Goal: Transaction & Acquisition: Purchase product/service

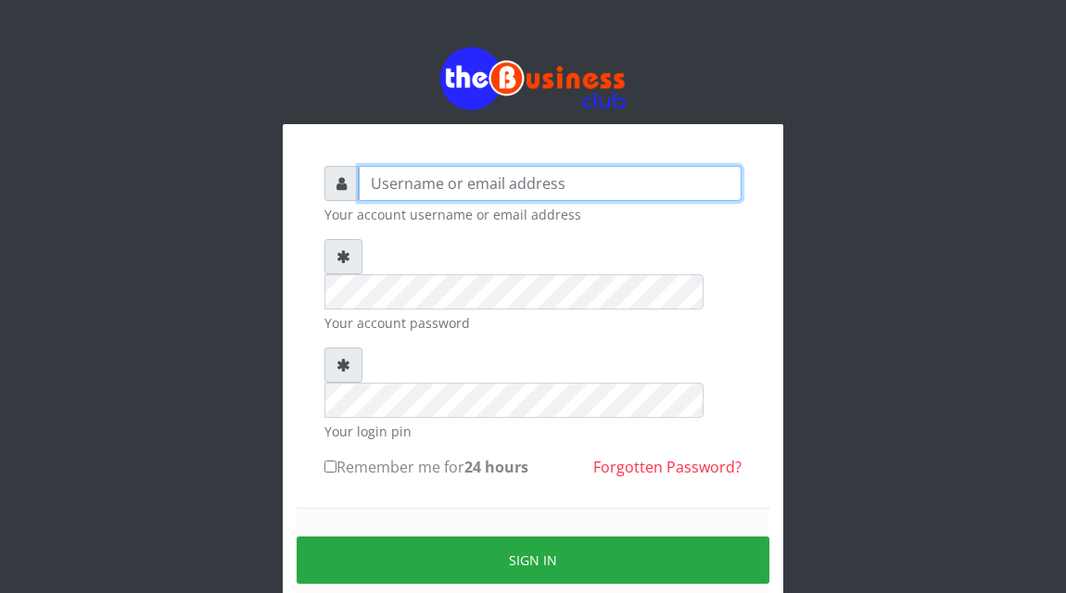
click at [425, 190] on input "text" at bounding box center [550, 183] width 383 height 35
type input "a"
type input "Atipeter"
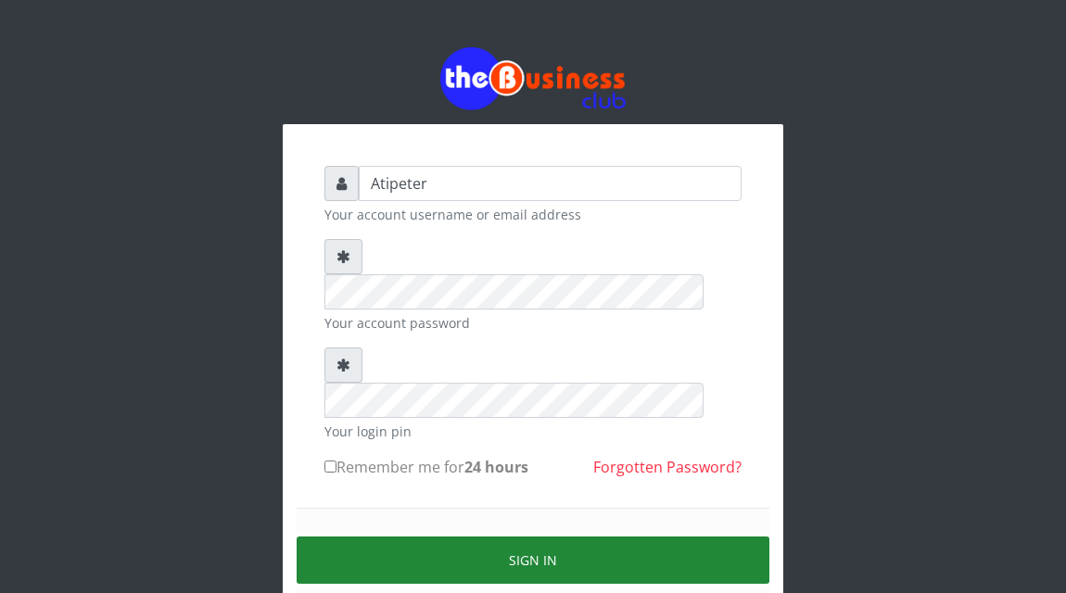
click at [446, 537] on button "Sign in" at bounding box center [533, 560] width 473 height 47
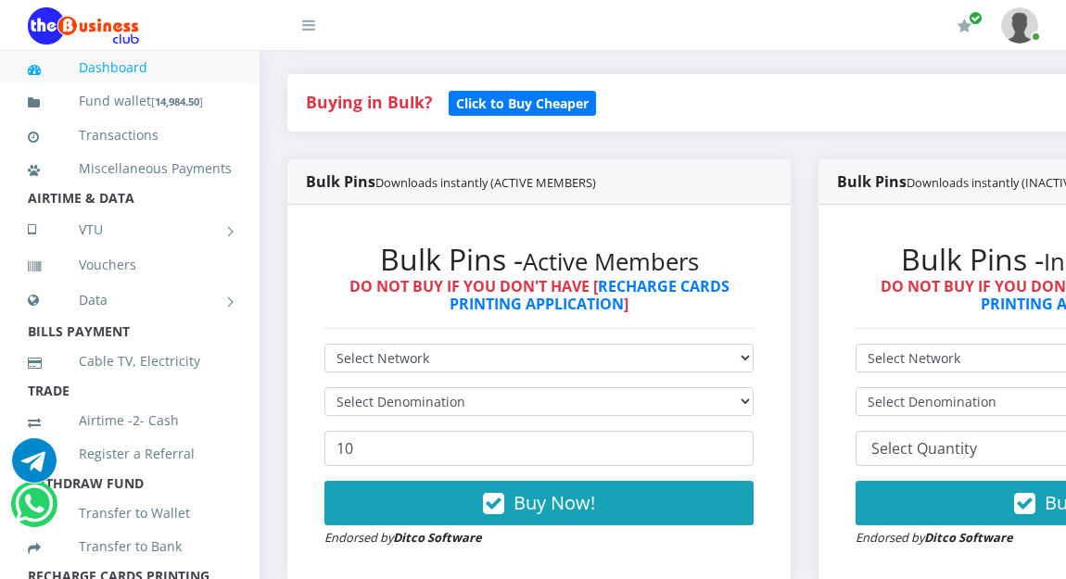
scroll to position [408, 0]
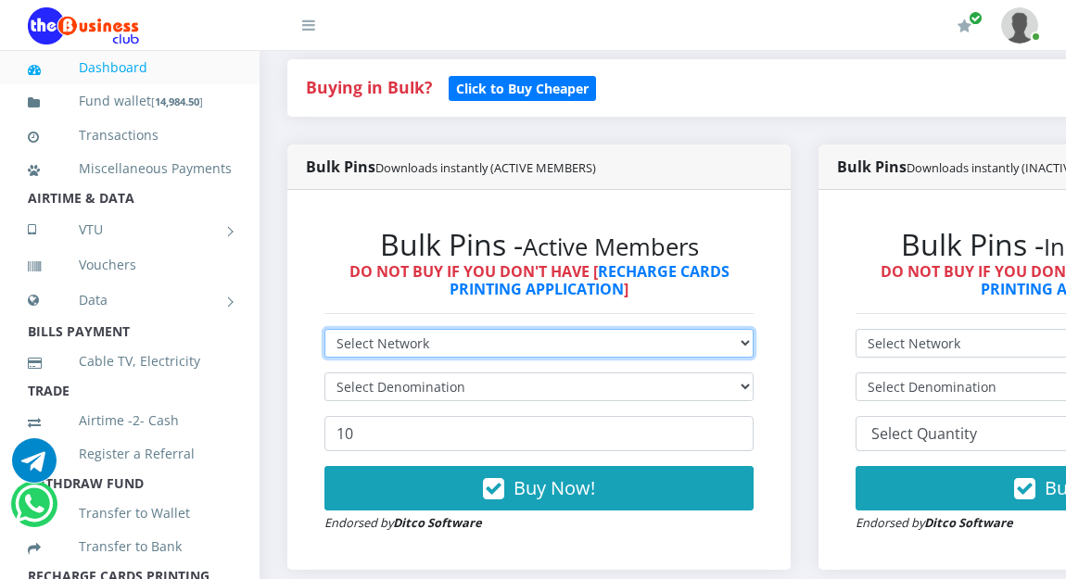
click at [486, 345] on select "Select Network MTN Globacom 9Mobile Airtel" at bounding box center [538, 343] width 429 height 29
select select "Glo"
click at [324, 332] on select "Select Network MTN Globacom 9Mobile Airtel" at bounding box center [538, 343] width 429 height 29
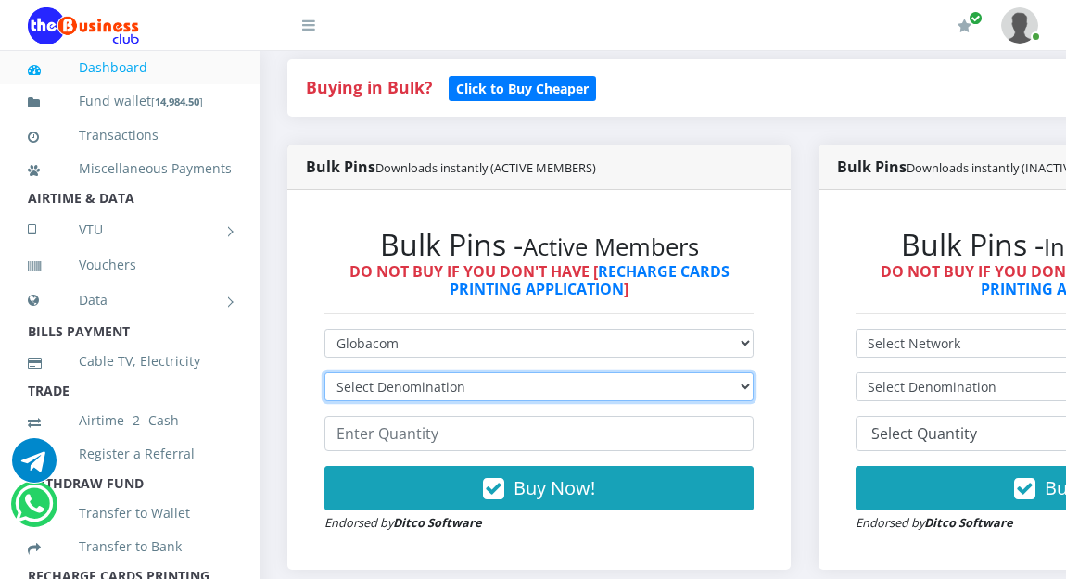
click at [462, 391] on select "Select Denomination Glo NGN100 - ₦96.45 Glo NGN200 - ₦192.90 Glo NGN500 - ₦482.…" at bounding box center [538, 387] width 429 height 29
select select "482.25-500"
click at [324, 375] on select "Select Denomination Glo NGN100 - ₦96.45 Glo NGN200 - ₦192.90 Glo NGN500 - ₦482.…" at bounding box center [538, 387] width 429 height 29
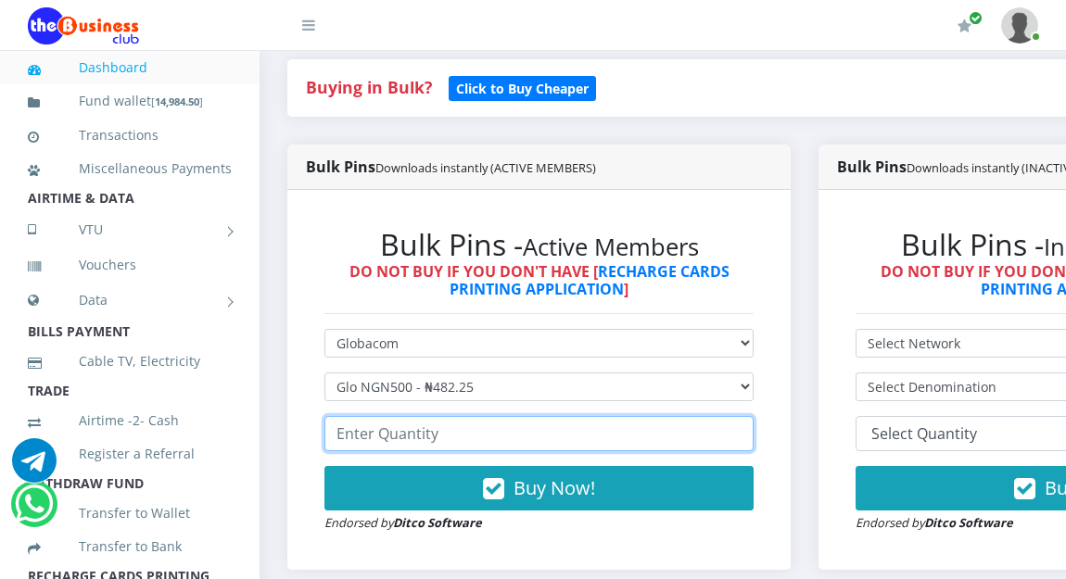
click at [449, 442] on input "number" at bounding box center [538, 433] width 429 height 35
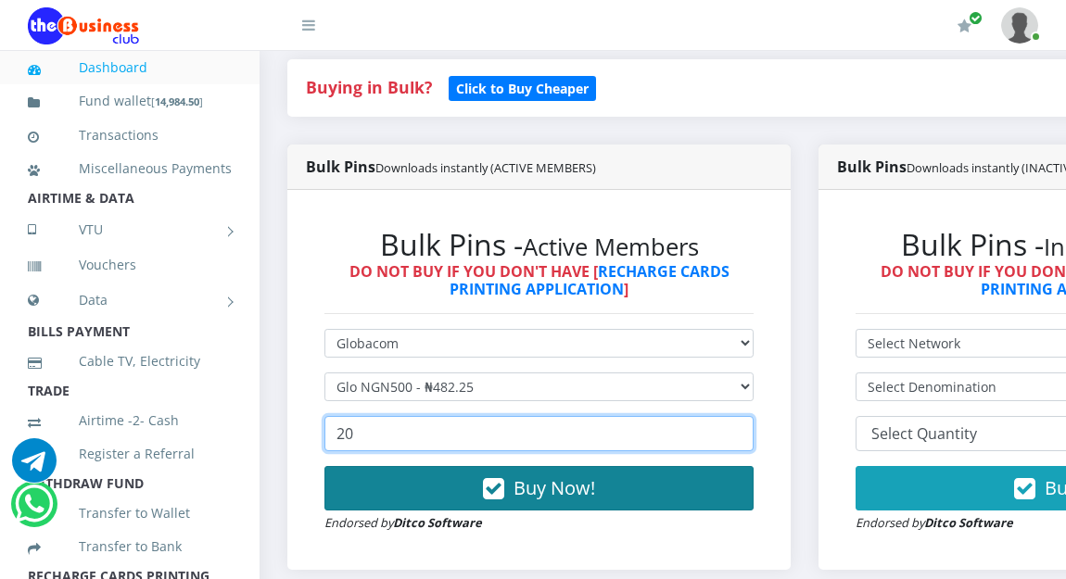
type input "20"
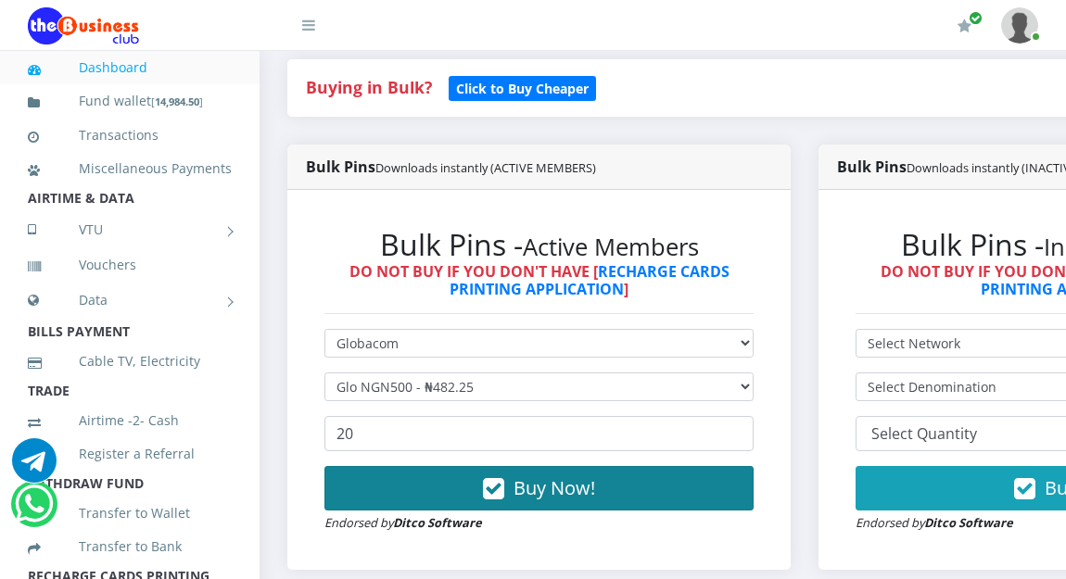
click at [553, 488] on span "Buy Now!" at bounding box center [555, 488] width 82 height 25
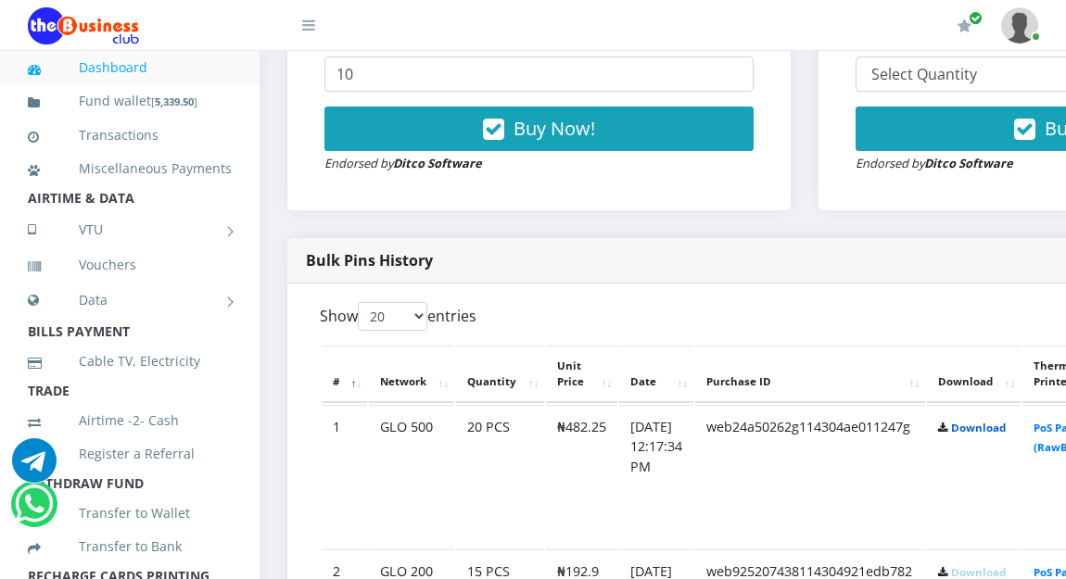
click at [1001, 434] on link "Download" at bounding box center [978, 428] width 55 height 14
click at [688, 31] on div "My Profile Settings Logout" at bounding box center [695, 26] width 686 height 52
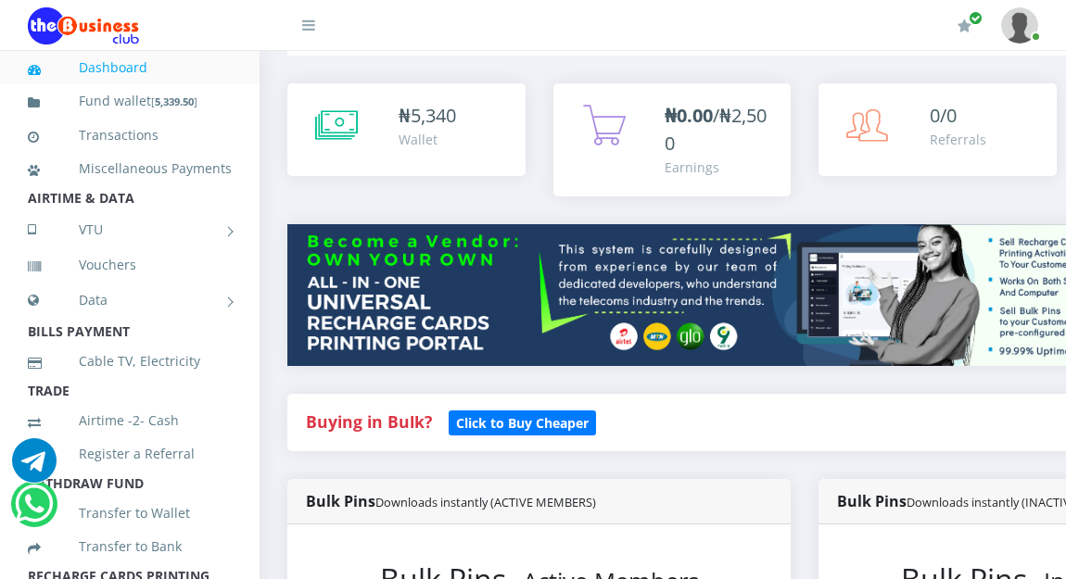
scroll to position [63, 0]
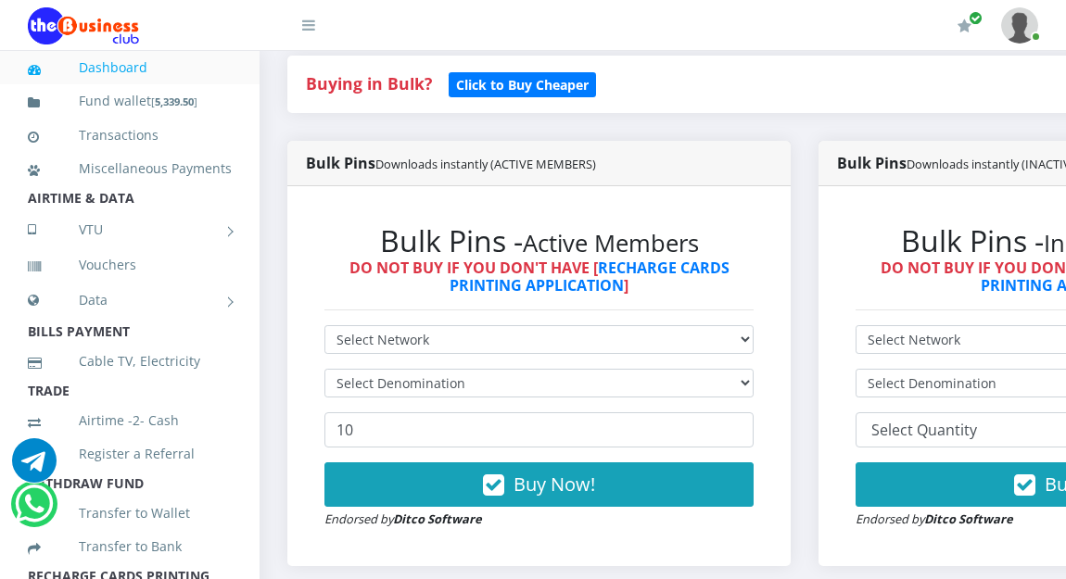
scroll to position [434, 0]
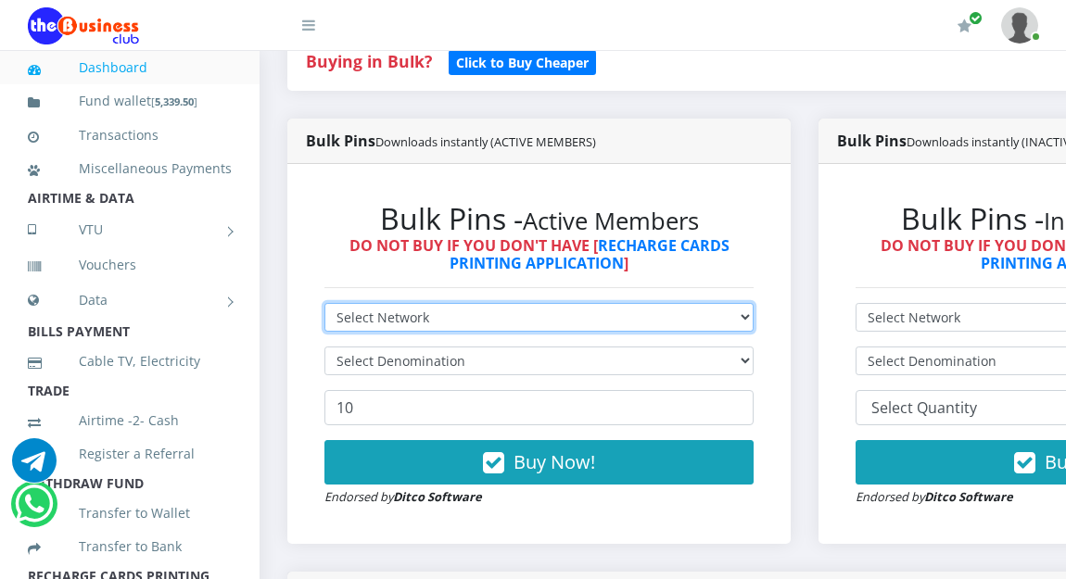
click at [420, 317] on select "Select Network MTN Globacom 9Mobile Airtel" at bounding box center [538, 317] width 429 height 29
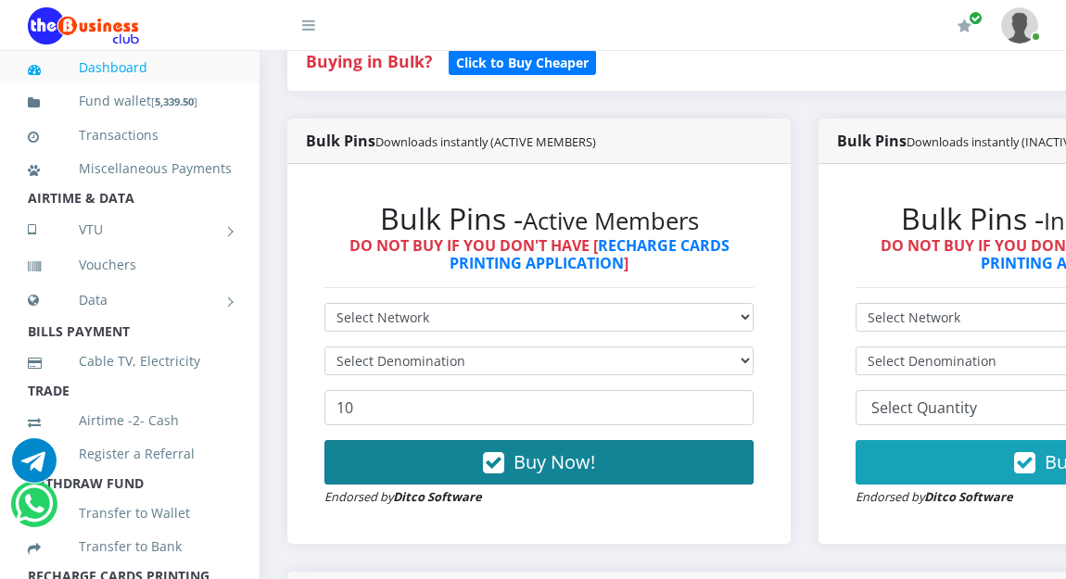
click at [413, 471] on button "Buy Now!" at bounding box center [538, 462] width 429 height 44
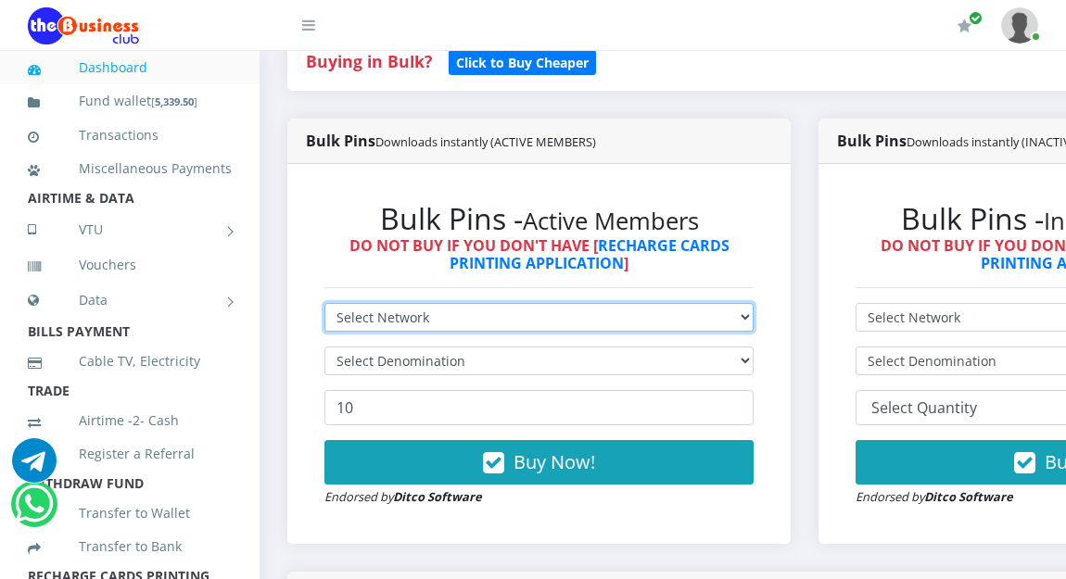
click at [433, 318] on select "Select Network MTN Globacom 9Mobile Airtel" at bounding box center [538, 317] width 429 height 29
select select "Airtel"
click at [324, 306] on select "Select Network MTN Globacom 9Mobile Airtel" at bounding box center [538, 317] width 429 height 29
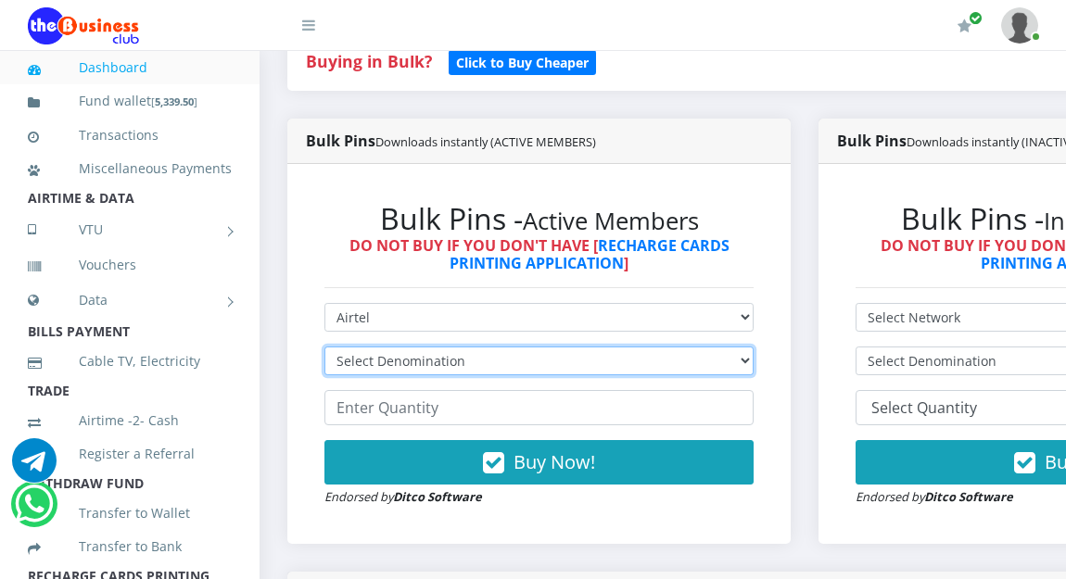
click at [420, 359] on select "Select Denomination Airtel NGN100 - ₦96.36 Airtel NGN200 - ₦192.72 Airtel NGN50…" at bounding box center [538, 361] width 429 height 29
select select "192.72-200"
click at [324, 349] on select "Select Denomination Airtel NGN100 - ₦96.36 Airtel NGN200 - ₦192.72 Airtel NGN50…" at bounding box center [538, 361] width 429 height 29
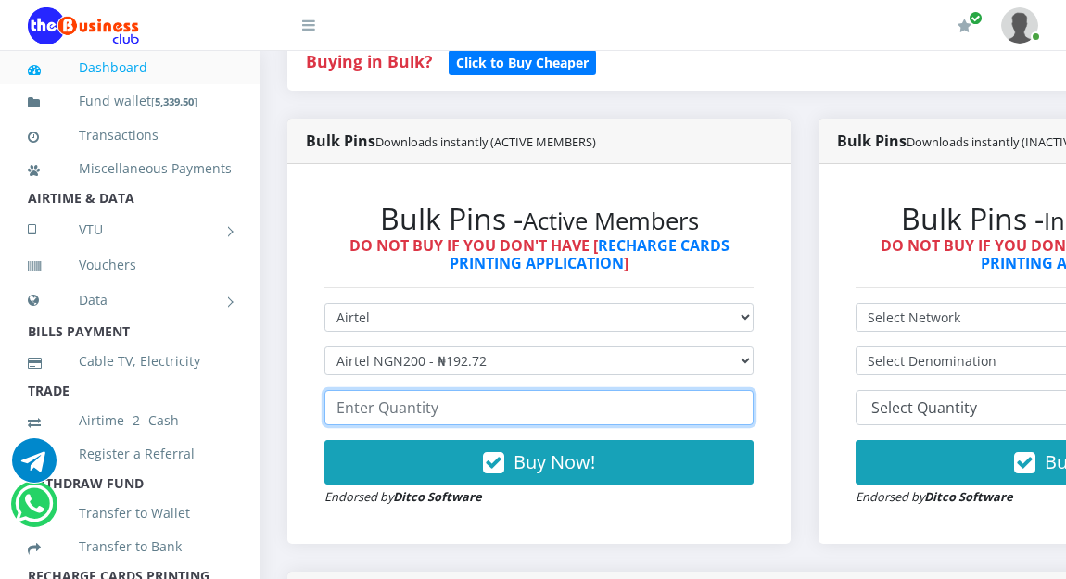
click at [417, 412] on input "number" at bounding box center [538, 407] width 429 height 35
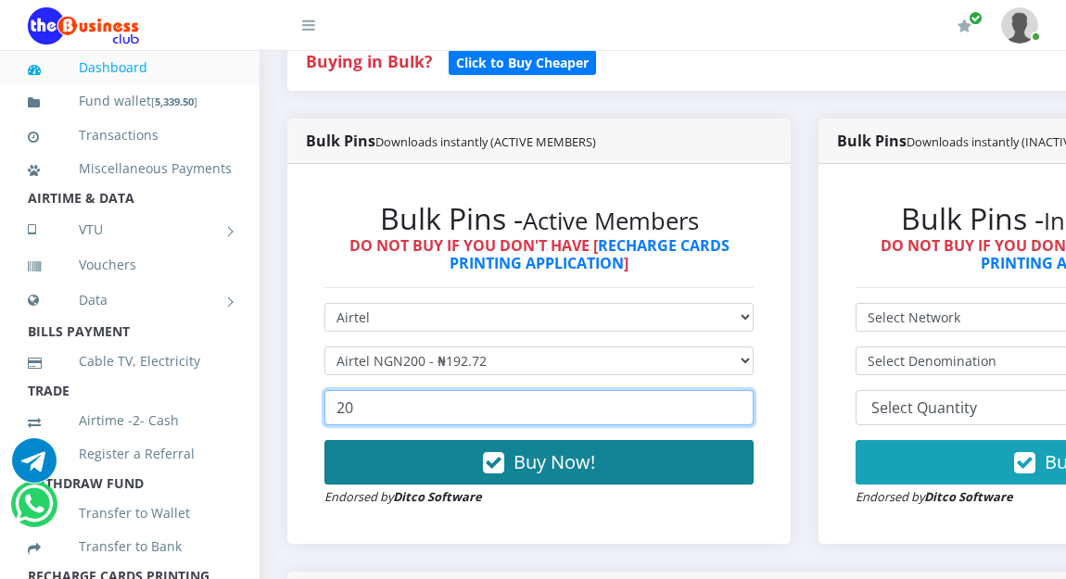
type input "20"
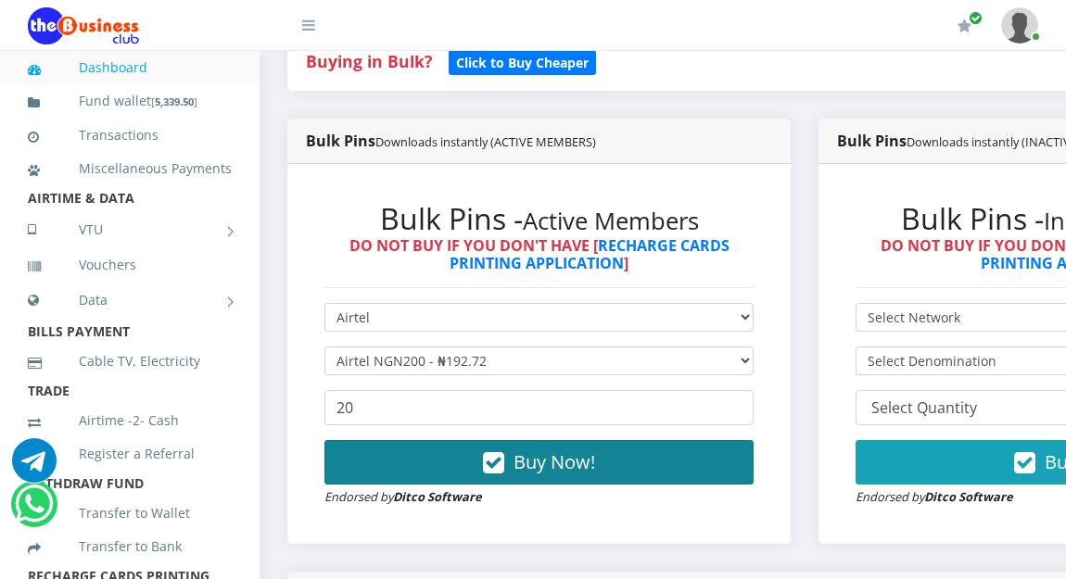
click at [554, 457] on span "Buy Now!" at bounding box center [555, 462] width 82 height 25
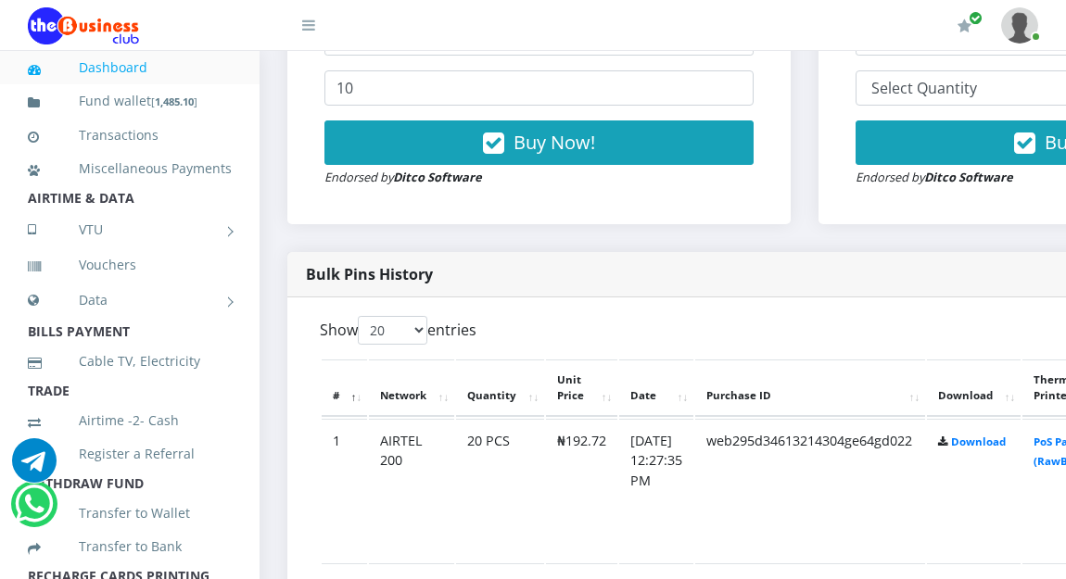
scroll to position [755, 0]
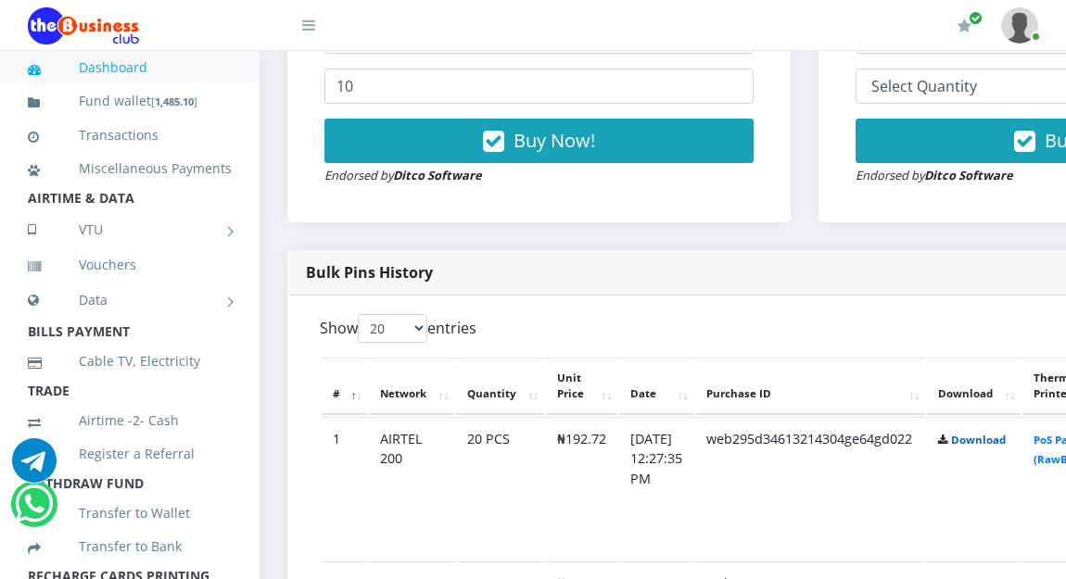
click at [996, 444] on link "Download" at bounding box center [978, 440] width 55 height 14
click at [603, 27] on div "My Profile Settings Logout" at bounding box center [695, 26] width 686 height 52
click at [665, 10] on div "My Profile Settings Logout" at bounding box center [695, 26] width 686 height 52
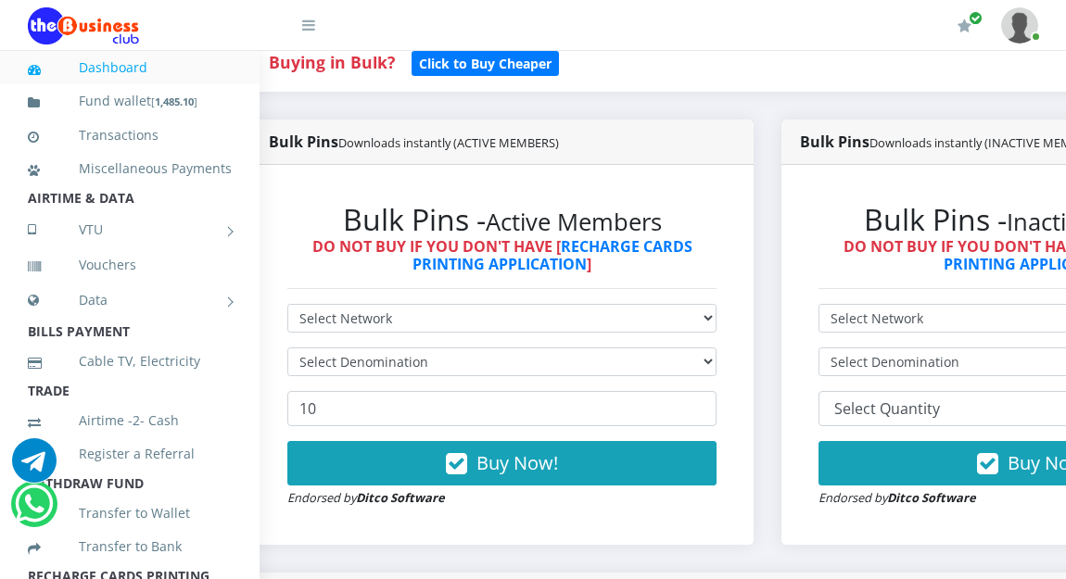
scroll to position [459, 37]
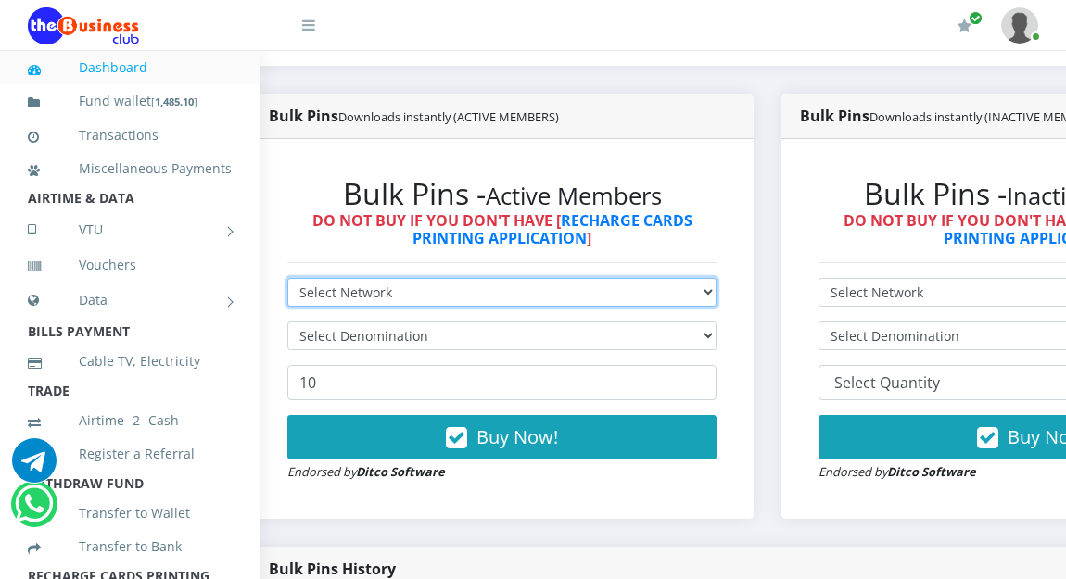
click at [415, 294] on select "Select Network MTN Globacom 9Mobile Airtel" at bounding box center [501, 292] width 429 height 29
select select "MTN"
click at [287, 281] on select "Select Network MTN Globacom 9Mobile Airtel" at bounding box center [501, 292] width 429 height 29
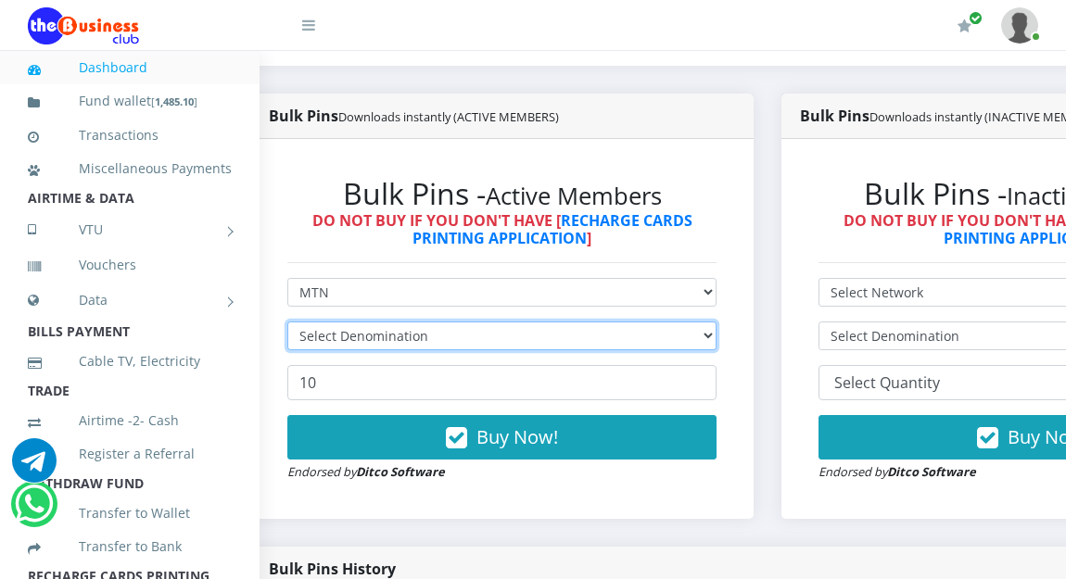
click at [418, 334] on select "Select Denomination" at bounding box center [501, 336] width 429 height 29
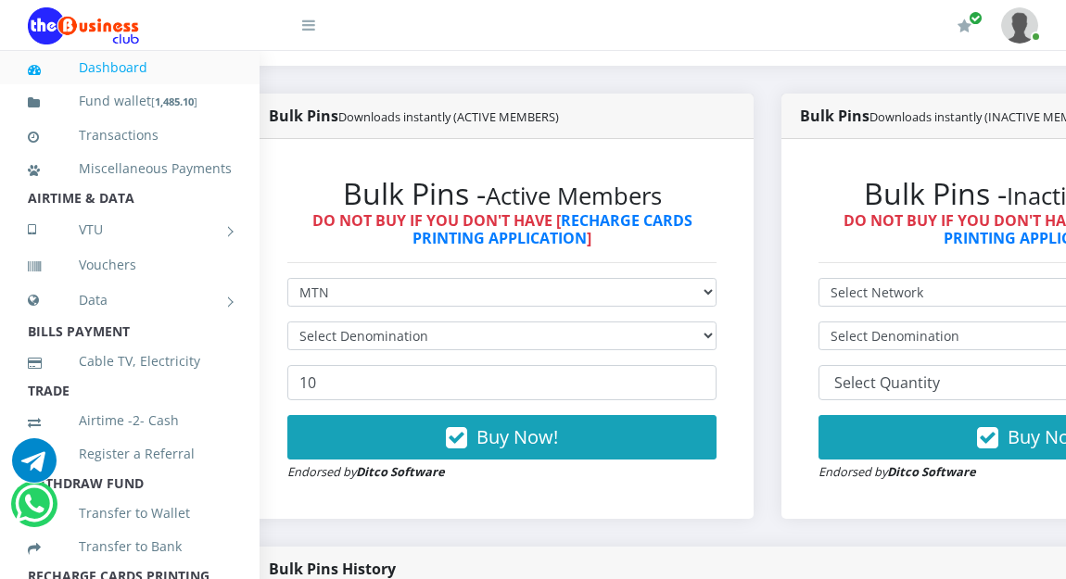
drag, startPoint x: 903, startPoint y: 442, endPoint x: 1059, endPoint y: 578, distance: 206.9
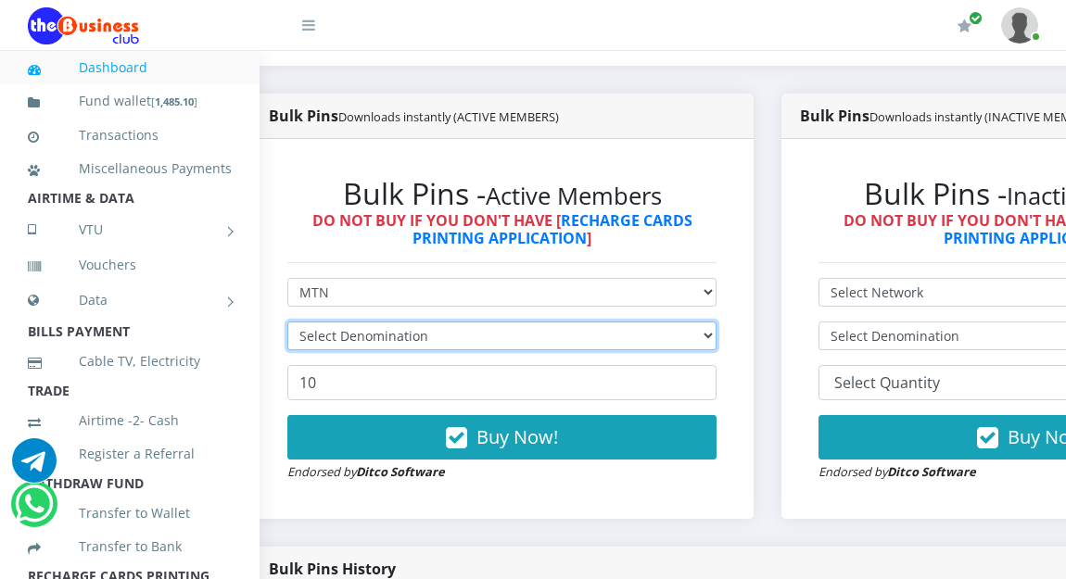
click at [324, 337] on select "Select Denomination" at bounding box center [501, 336] width 429 height 29
click at [362, 336] on select "Select Denomination" at bounding box center [501, 336] width 429 height 29
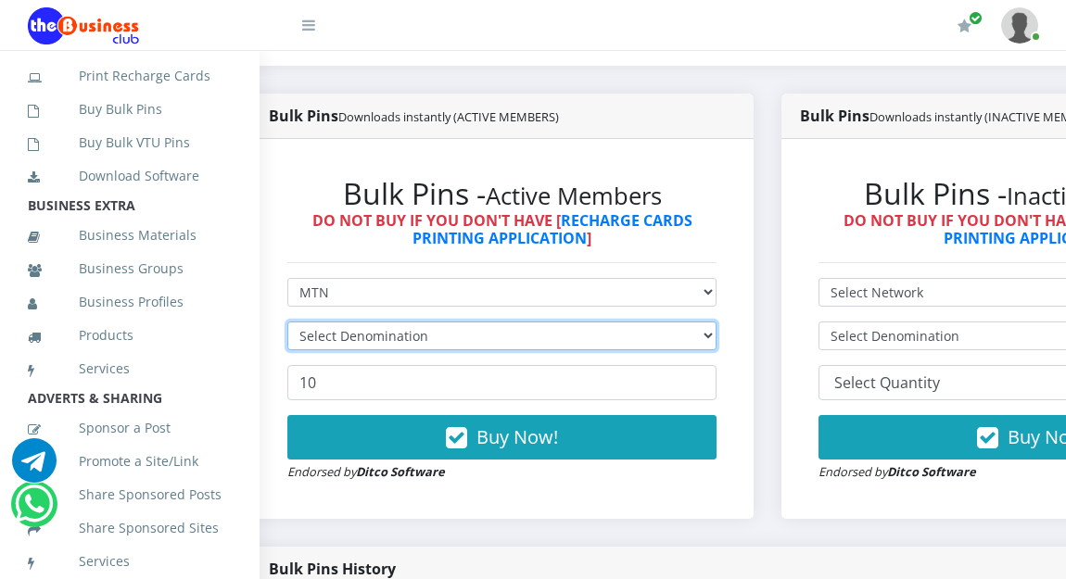
scroll to position [554, 0]
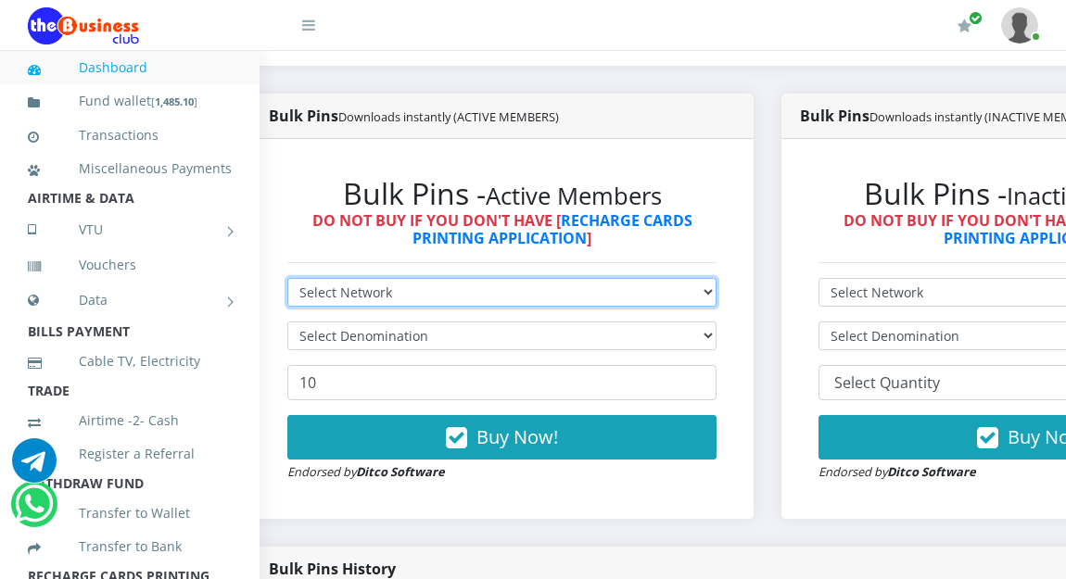
click at [357, 290] on select "Select Network MTN Globacom 9Mobile Airtel" at bounding box center [501, 292] width 429 height 29
select select "MTN"
click at [287, 281] on select "Select Network MTN Globacom 9Mobile Airtel" at bounding box center [501, 292] width 429 height 29
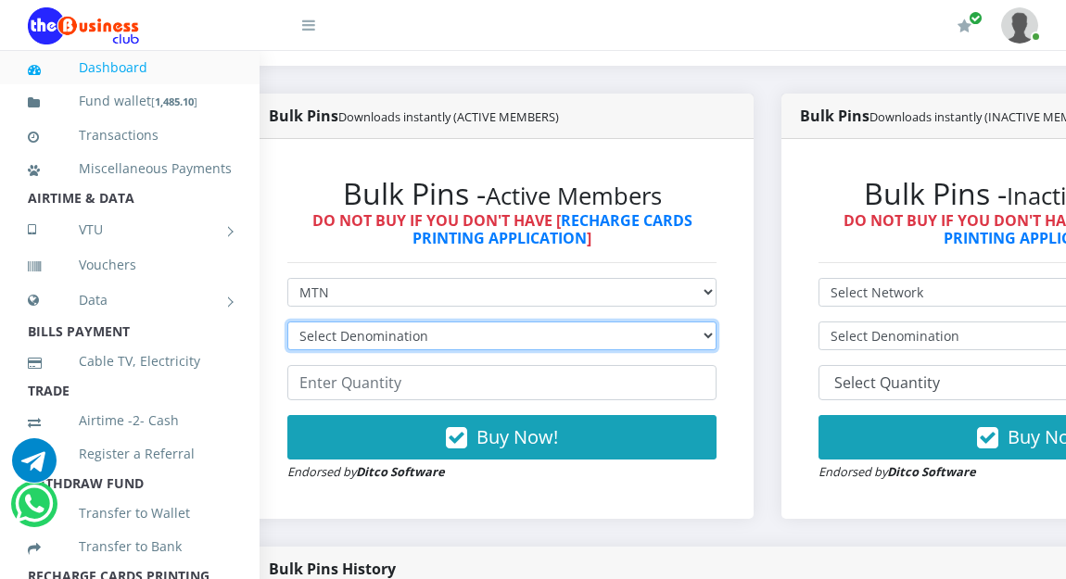
click at [342, 339] on select "Select Denomination MTN NGN100 - ₦96.94 MTN NGN200 - ₦193.88 MTN NGN400 - ₦387.…" at bounding box center [501, 336] width 429 height 29
click at [342, 340] on select "Select Denomination MTN NGN100 - ₦96.94 MTN NGN200 - ₦193.88 MTN NGN400 - ₦387.…" at bounding box center [501, 336] width 429 height 29
select select "96.94-100"
click at [287, 324] on select "Select Denomination MTN NGN100 - ₦96.94 MTN NGN200 - ₦193.88 MTN NGN400 - ₦387.…" at bounding box center [501, 336] width 429 height 29
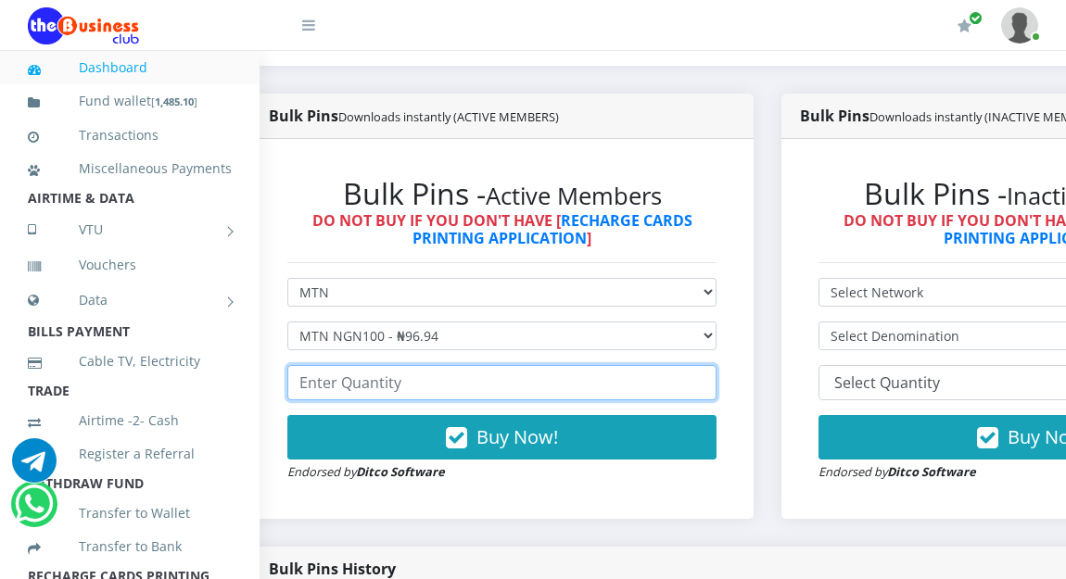
click at [338, 393] on input "number" at bounding box center [501, 382] width 429 height 35
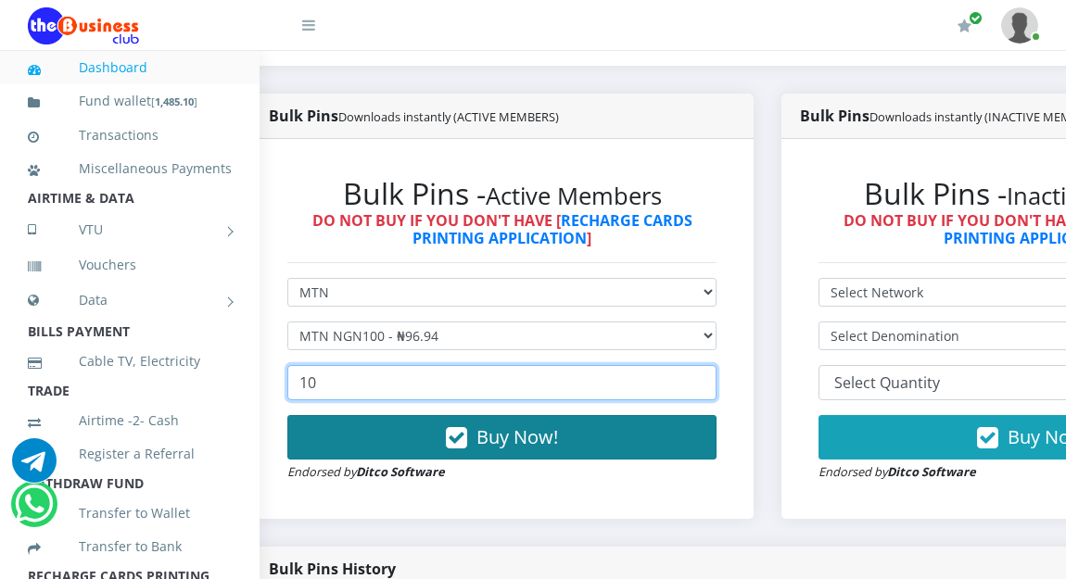
type input "10"
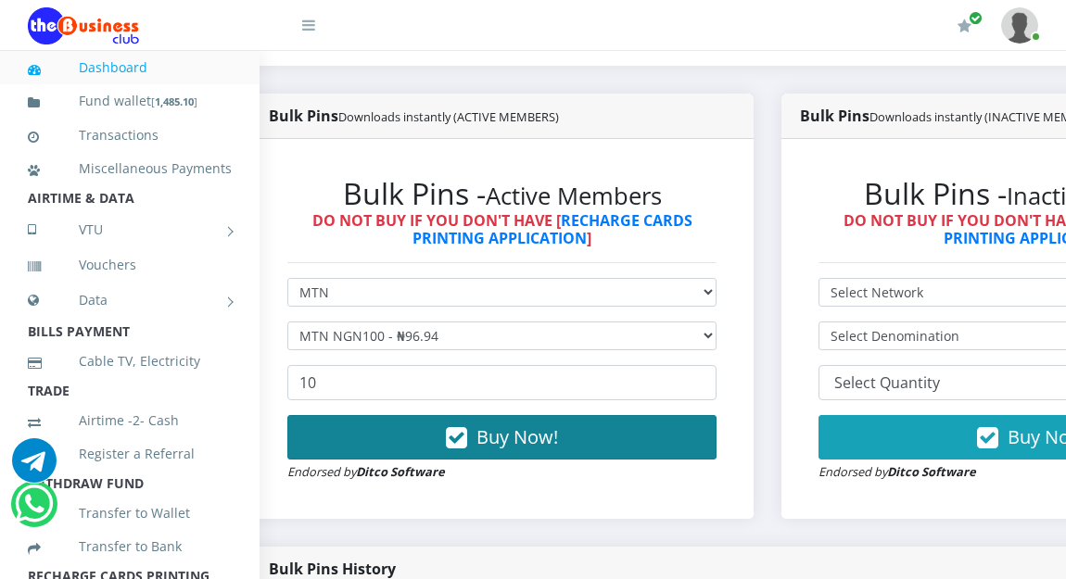
click at [424, 441] on button "Buy Now!" at bounding box center [501, 437] width 429 height 44
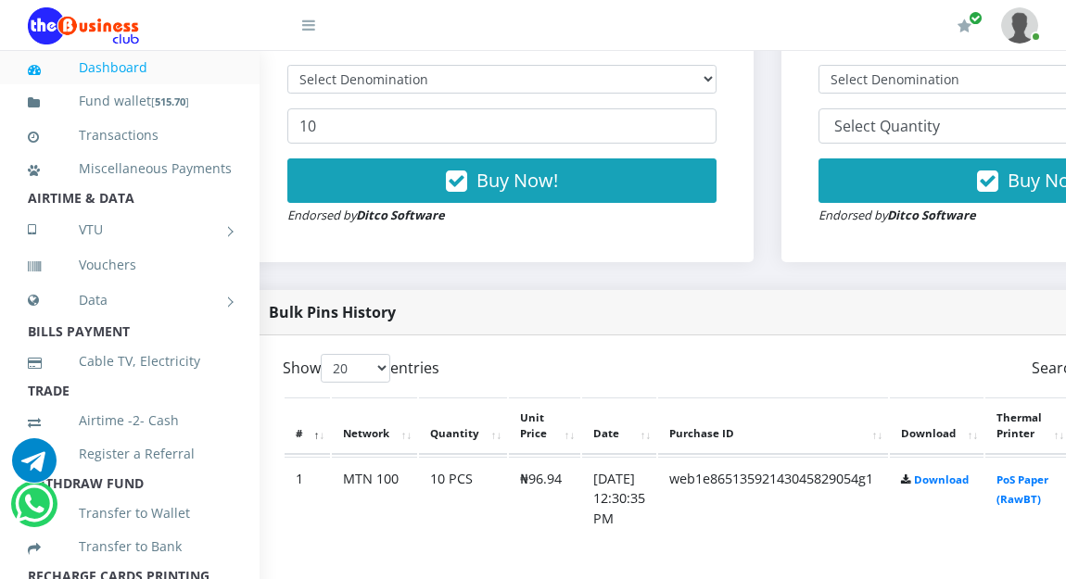
scroll to position [718, 37]
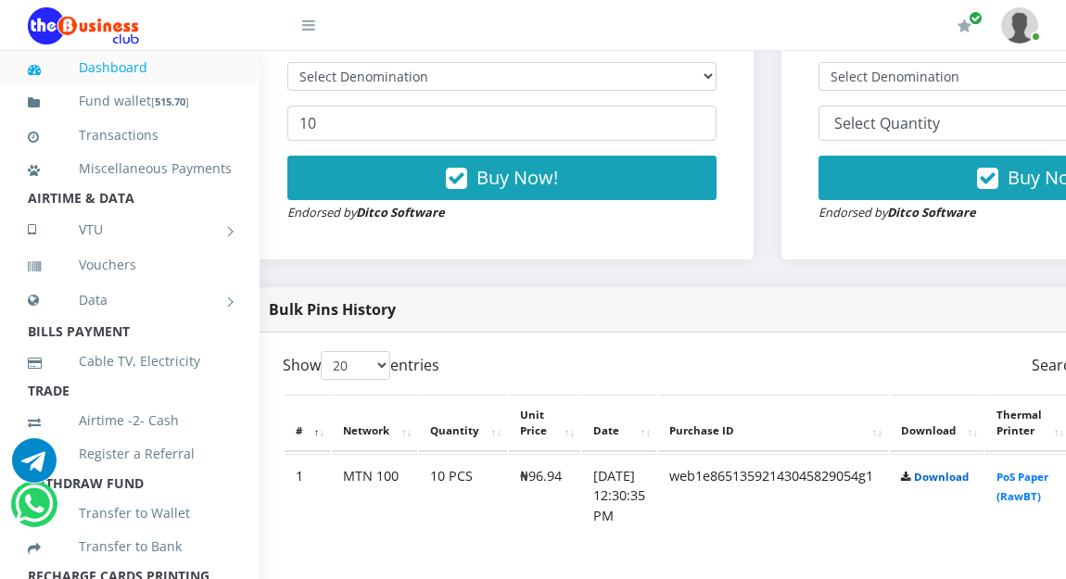
click at [968, 482] on link "Download" at bounding box center [941, 477] width 55 height 14
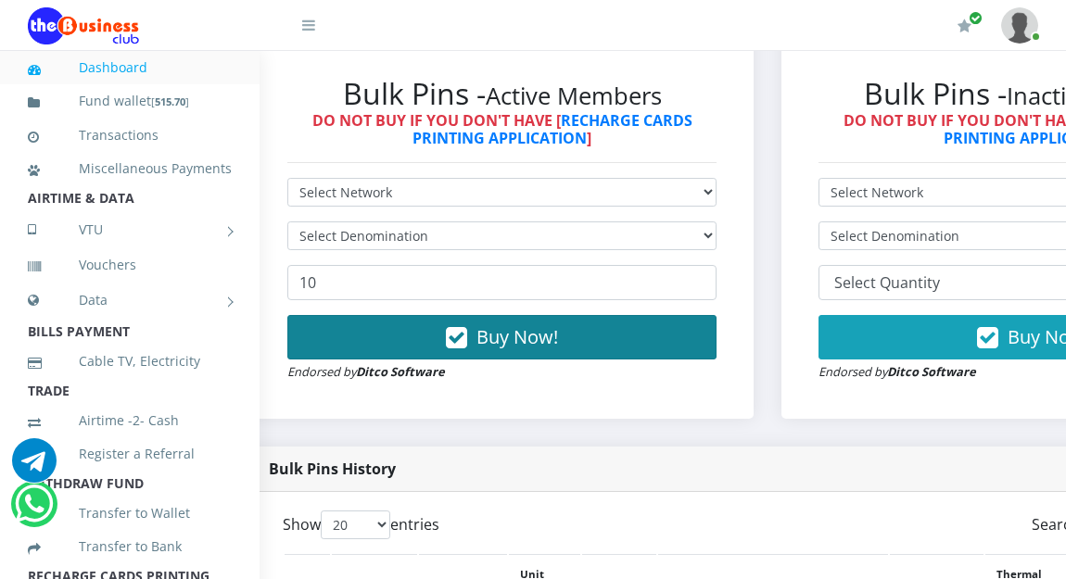
scroll to position [533, 37]
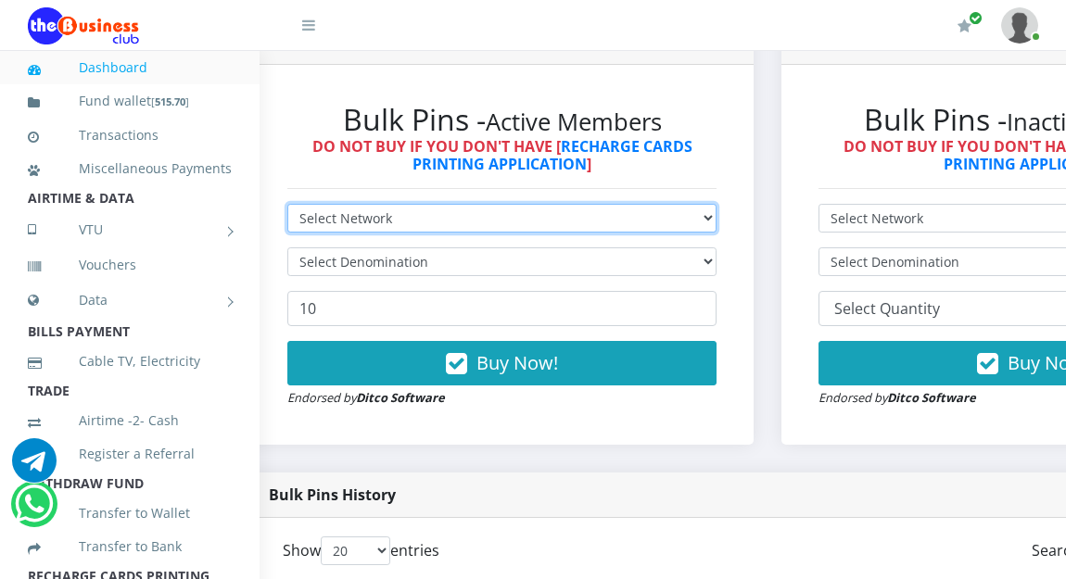
click at [312, 215] on select "Select Network MTN Globacom 9Mobile Airtel" at bounding box center [501, 218] width 429 height 29
select select "Airtel"
click at [287, 207] on select "Select Network MTN Globacom 9Mobile Airtel" at bounding box center [501, 218] width 429 height 29
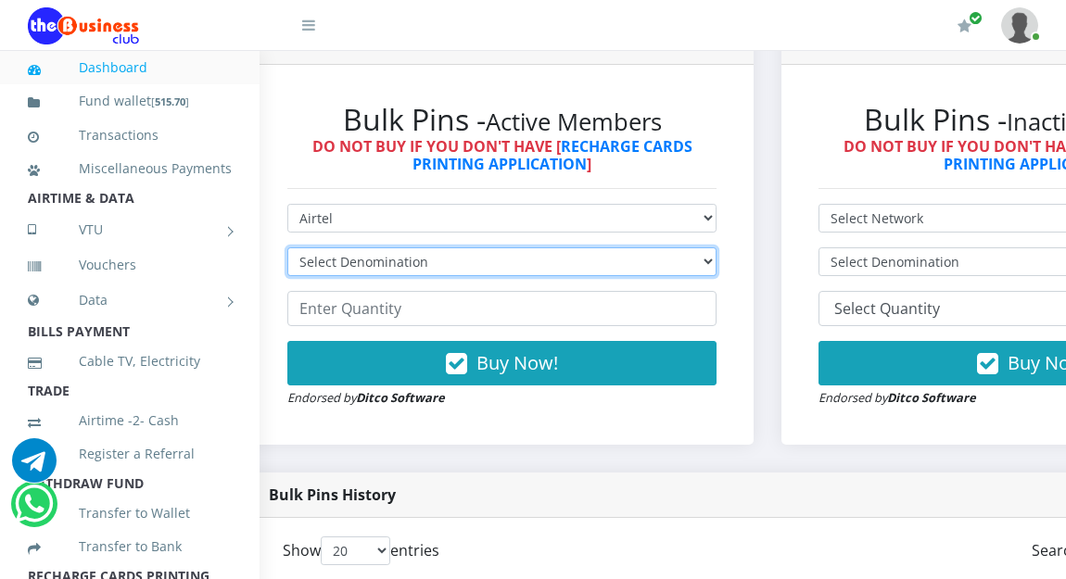
click at [325, 264] on select "Select Denomination Airtel NGN100 - ₦96.36 Airtel NGN200 - ₦192.72 Airtel NGN50…" at bounding box center [501, 261] width 429 height 29
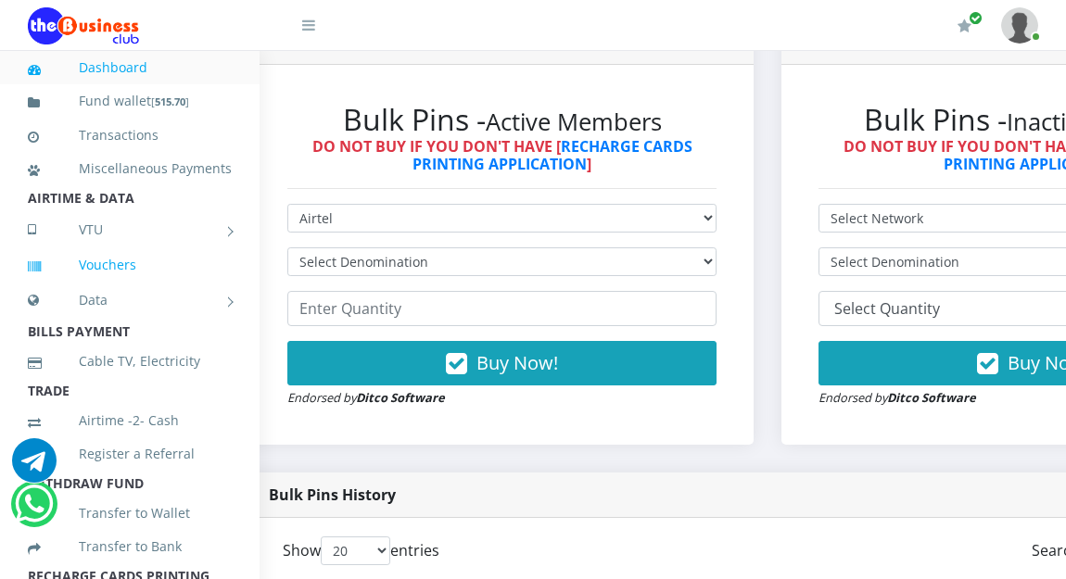
click at [206, 286] on link "Vouchers" at bounding box center [130, 265] width 204 height 43
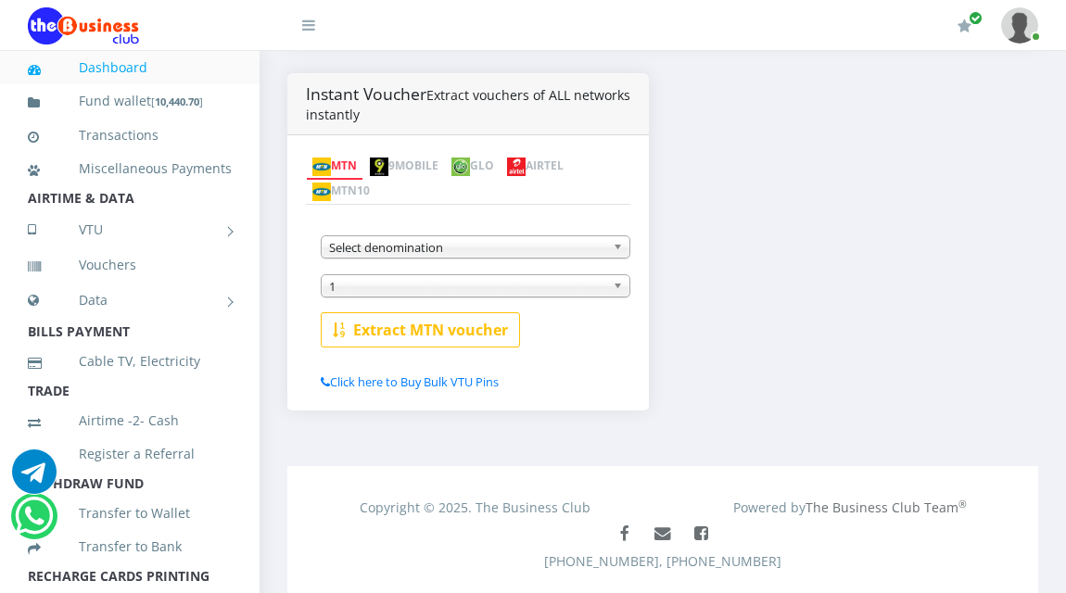
scroll to position [371, 0]
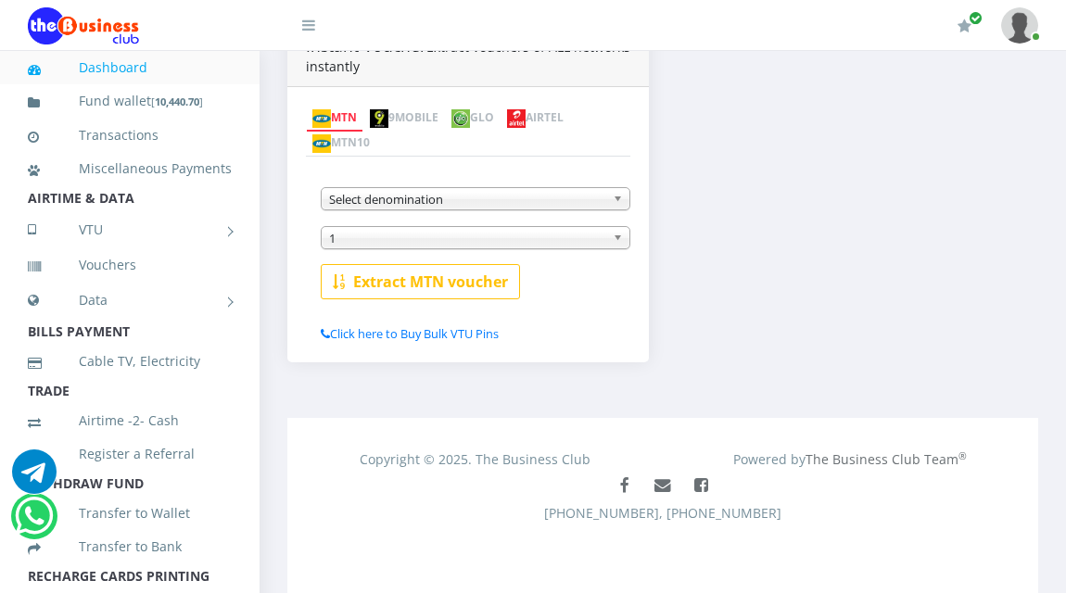
scroll to position [371, 0]
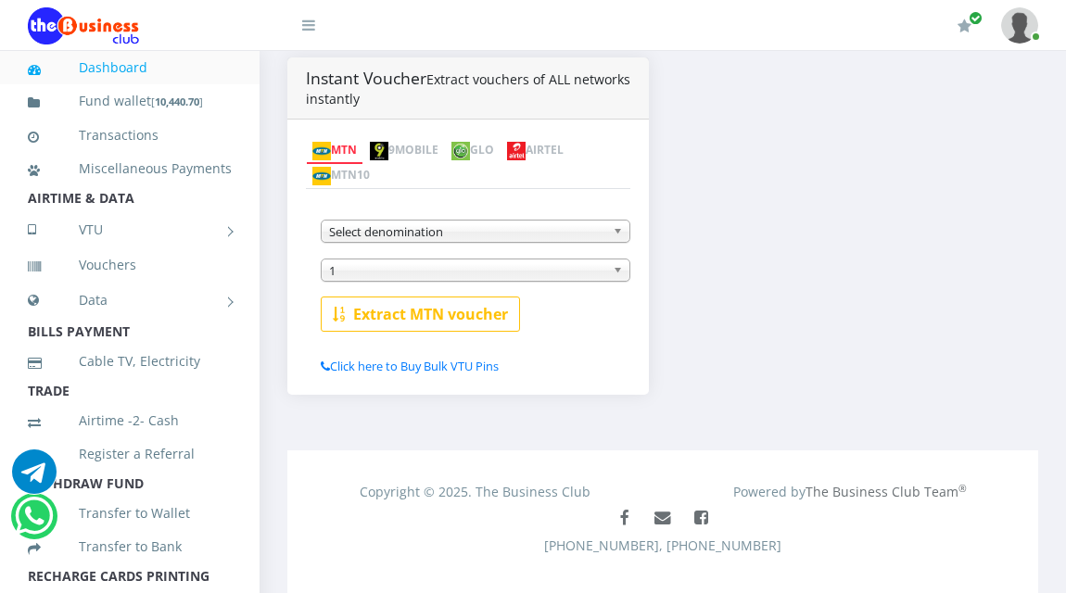
click at [340, 149] on link "MTN" at bounding box center [334, 151] width 57 height 26
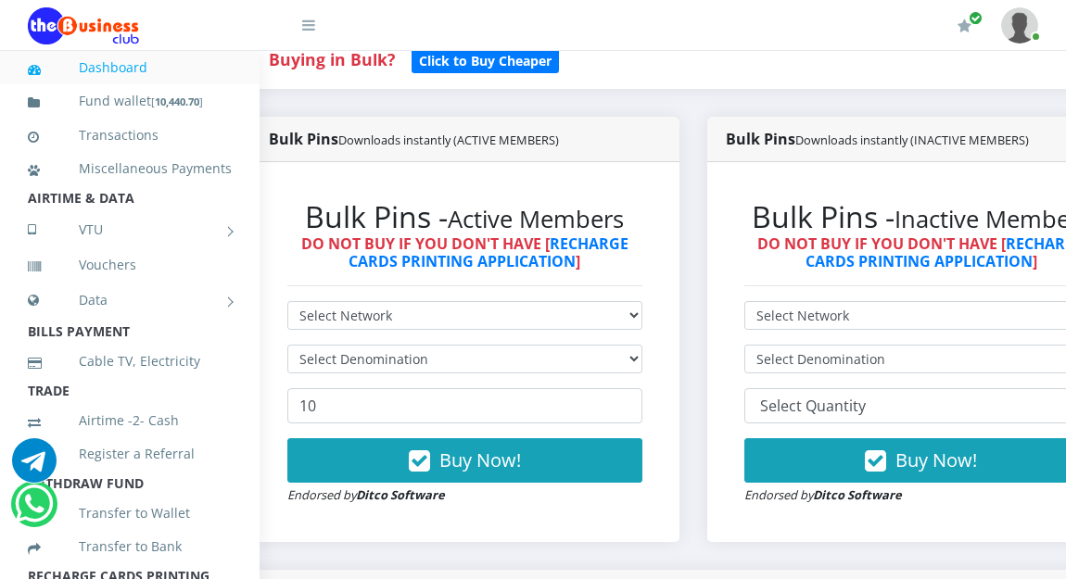
scroll to position [424, 37]
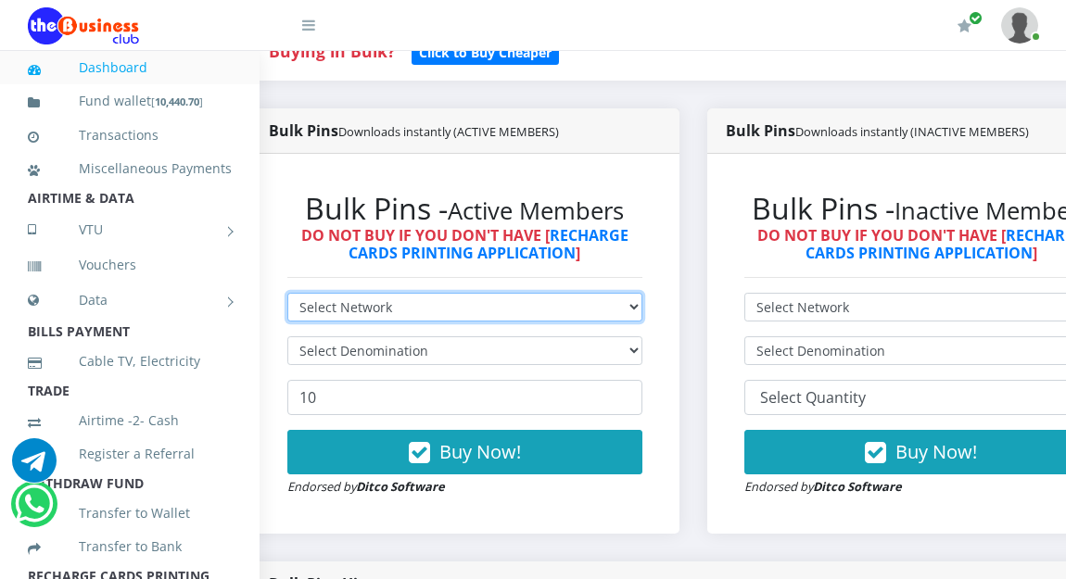
click at [349, 306] on select "Select Network MTN Globacom 9Mobile Airtel" at bounding box center [464, 307] width 355 height 29
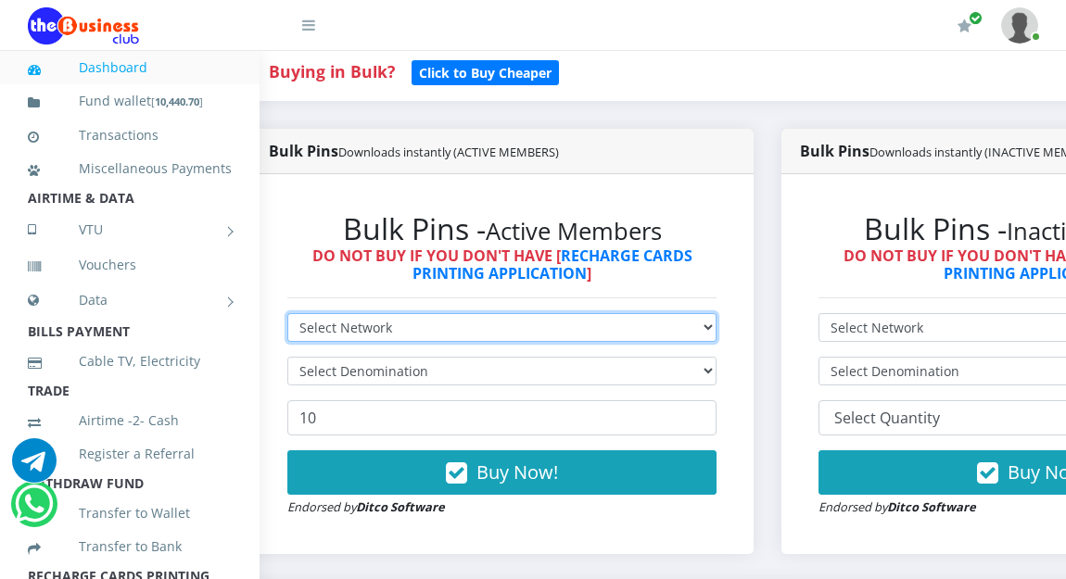
select select "MTN"
click at [287, 313] on select "Select Network MTN Globacom 9Mobile Airtel" at bounding box center [501, 327] width 429 height 29
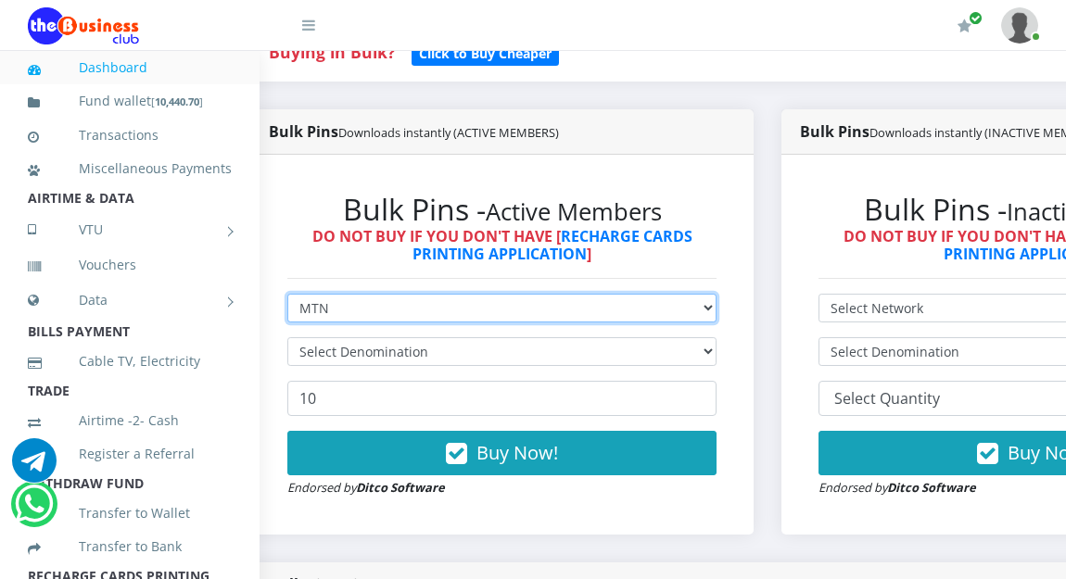
scroll to position [0, 0]
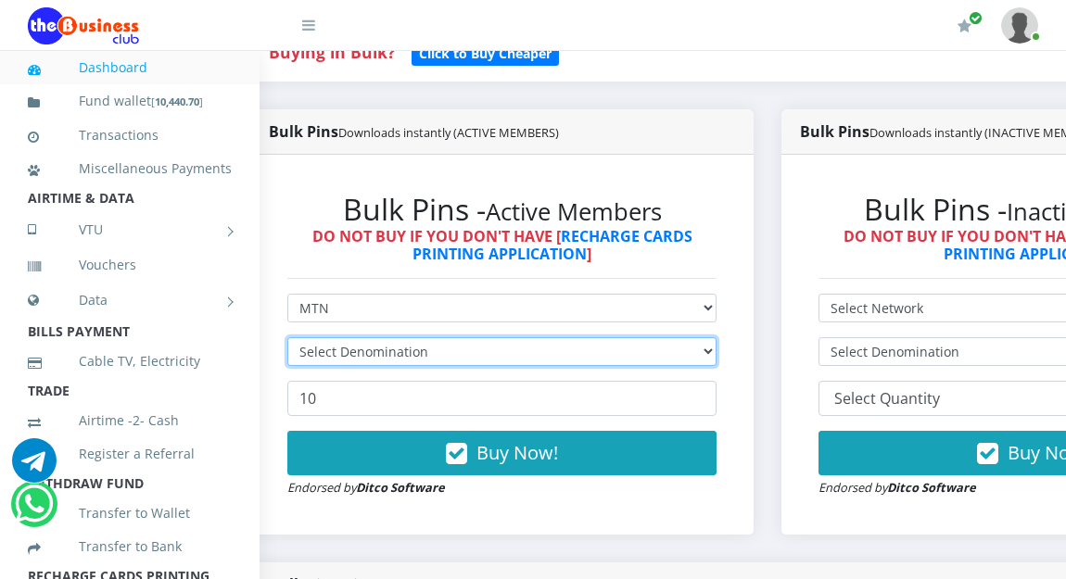
click at [347, 355] on select "Select Denomination" at bounding box center [501, 351] width 429 height 29
select select "484.7-500"
click at [287, 340] on select "Select Denomination MTN NGN100 - ₦96.94 MTN NGN200 - ₦193.88 MTN NGN400 - ₦387.…" at bounding box center [501, 351] width 429 height 29
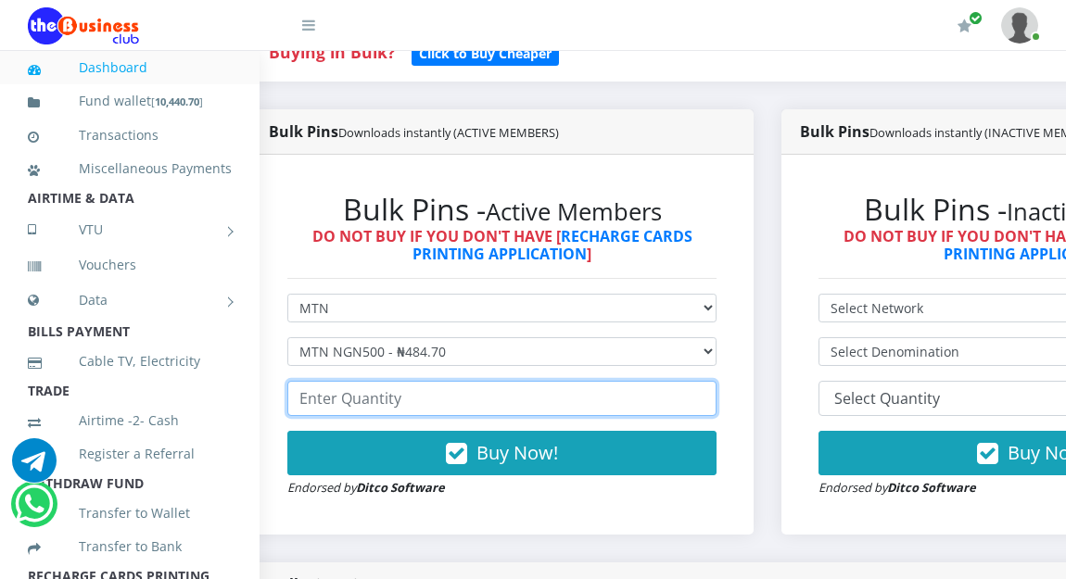
click at [374, 403] on input "number" at bounding box center [501, 398] width 429 height 35
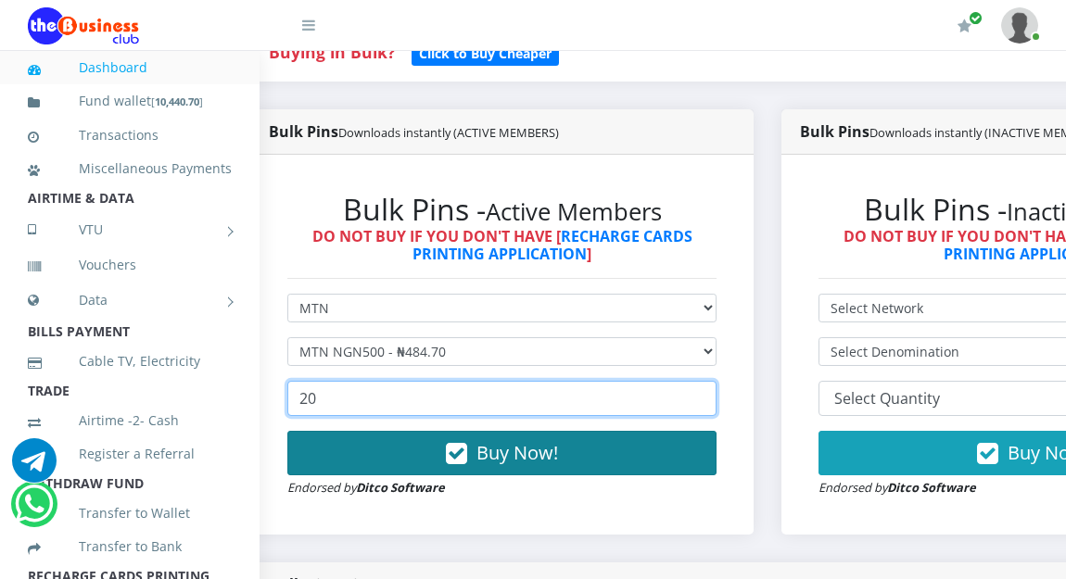
type input "20"
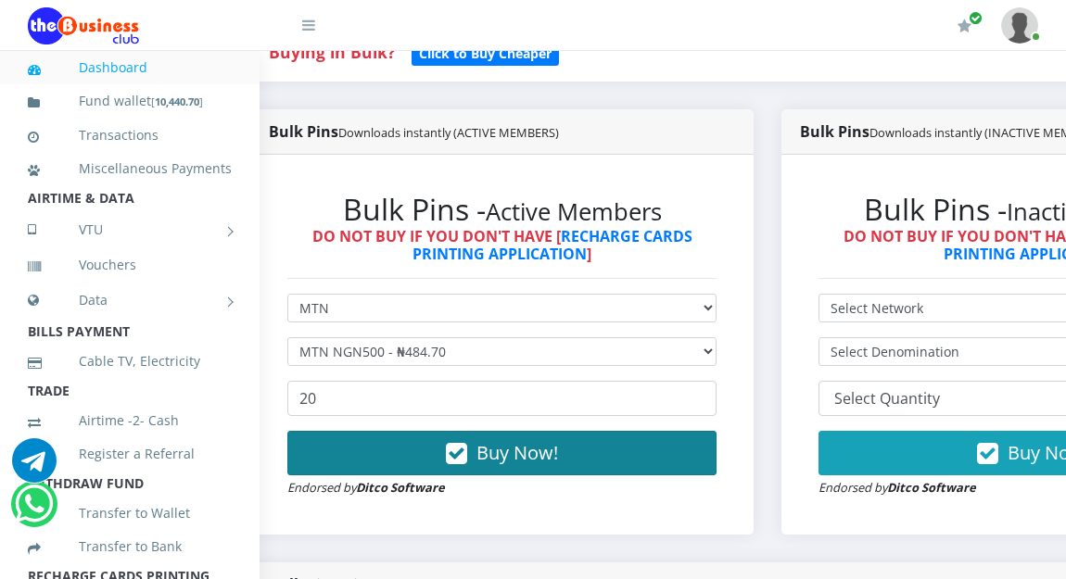
click at [515, 456] on span "Buy Now!" at bounding box center [517, 452] width 82 height 25
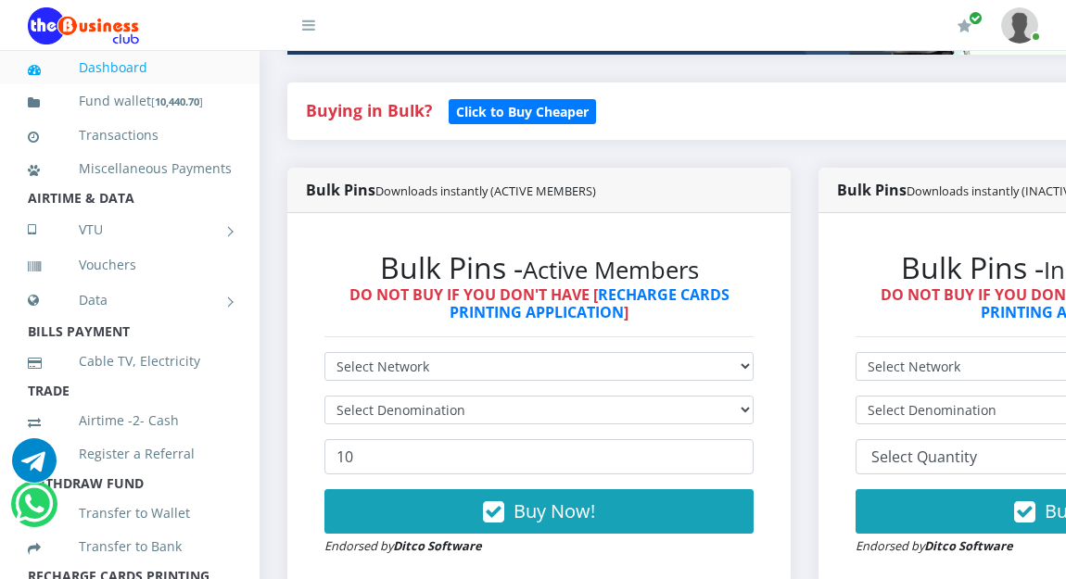
scroll to position [391, 0]
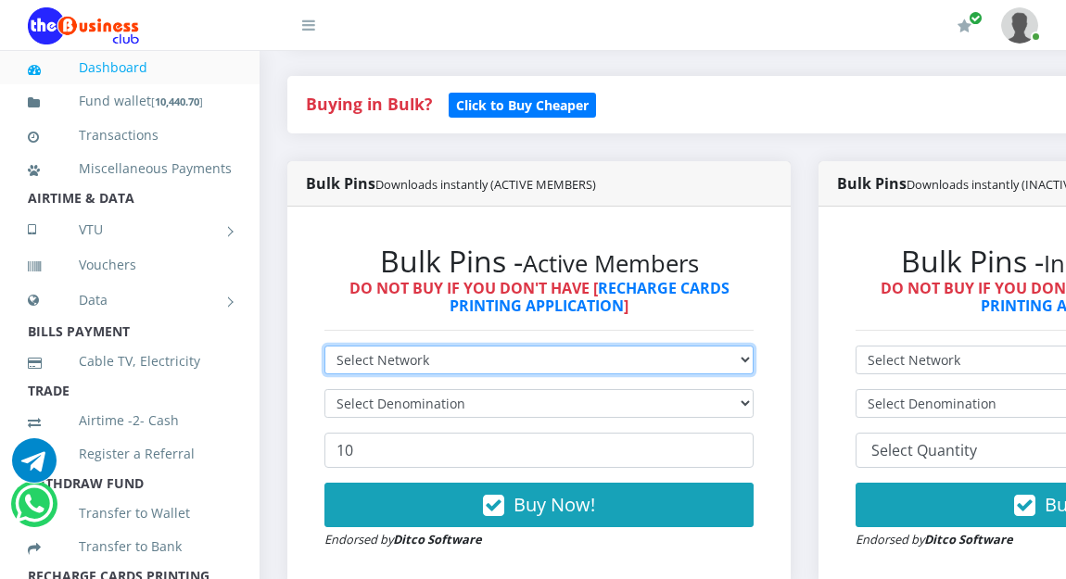
click at [365, 363] on select "Select Network MTN Globacom 9Mobile Airtel" at bounding box center [538, 360] width 429 height 29
select select "MTN"
click at [324, 349] on select "Select Network MTN Globacom 9Mobile Airtel" at bounding box center [538, 360] width 429 height 29
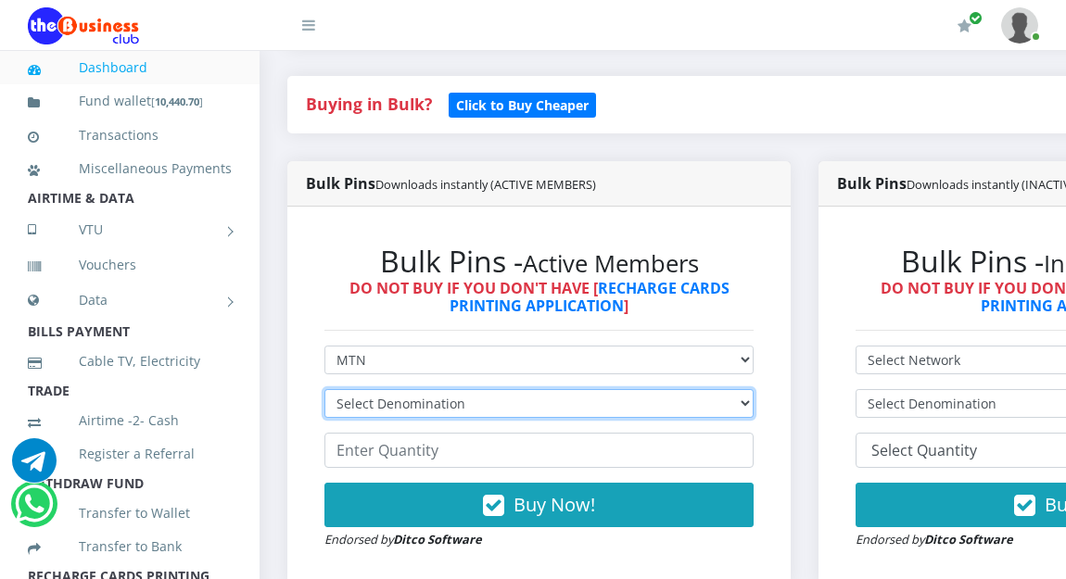
click at [356, 400] on select "Select Denomination MTN NGN100 - ₦96.94 MTN NGN200 - ₦193.88 MTN NGN400 - ₦387.…" at bounding box center [538, 403] width 429 height 29
select select "484.7-500"
click at [324, 392] on select "Select Denomination MTN NGN100 - ₦96.94 MTN NGN200 - ₦193.88 MTN NGN400 - ₦387.…" at bounding box center [538, 403] width 429 height 29
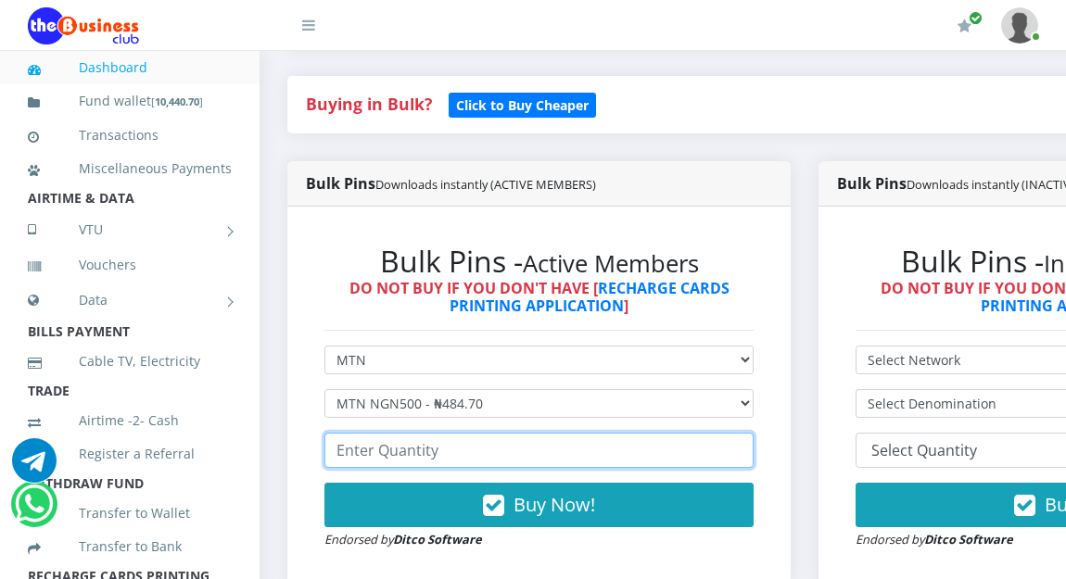
click at [385, 458] on input "number" at bounding box center [538, 450] width 429 height 35
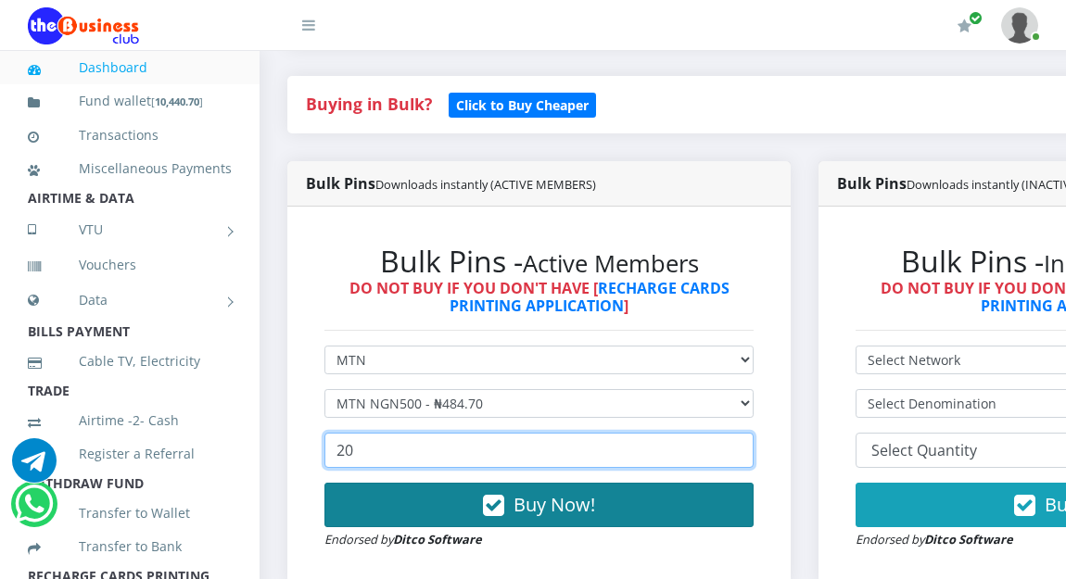
type input "20"
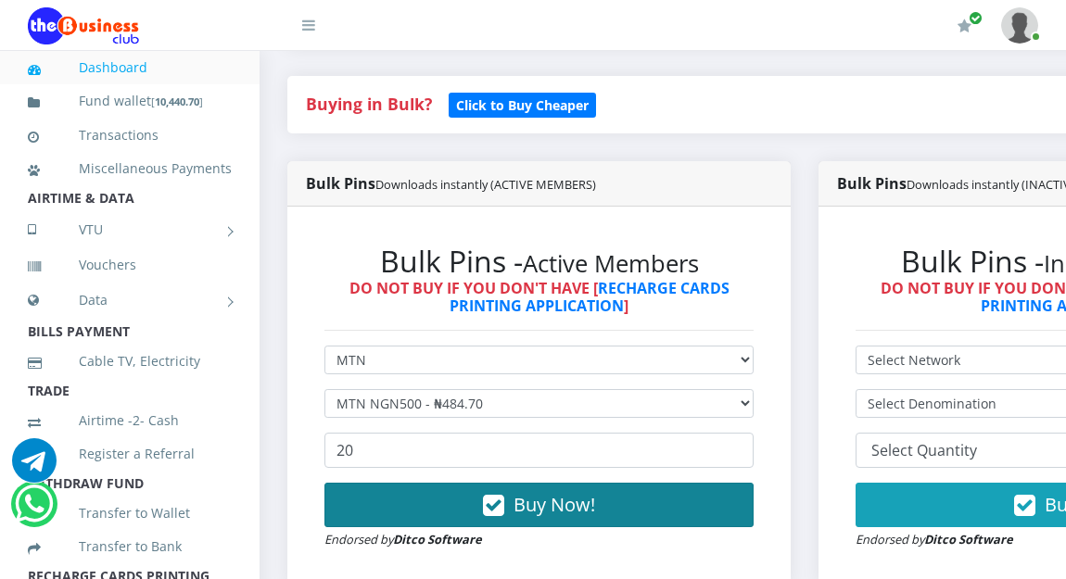
click at [439, 504] on button "Buy Now!" at bounding box center [538, 505] width 429 height 44
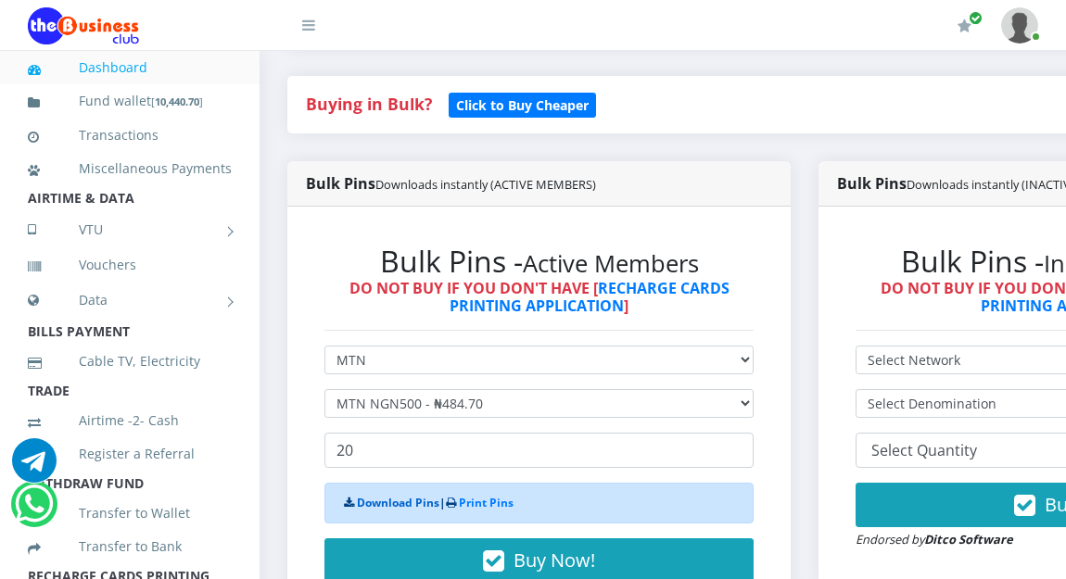
click at [413, 504] on link "Download Pins" at bounding box center [398, 503] width 82 height 16
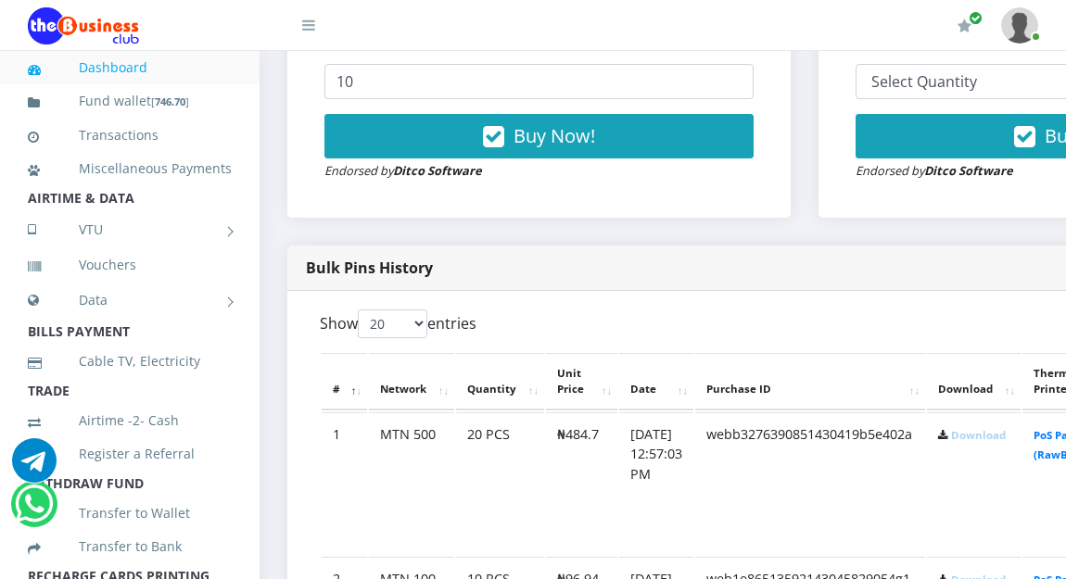
scroll to position [762, 0]
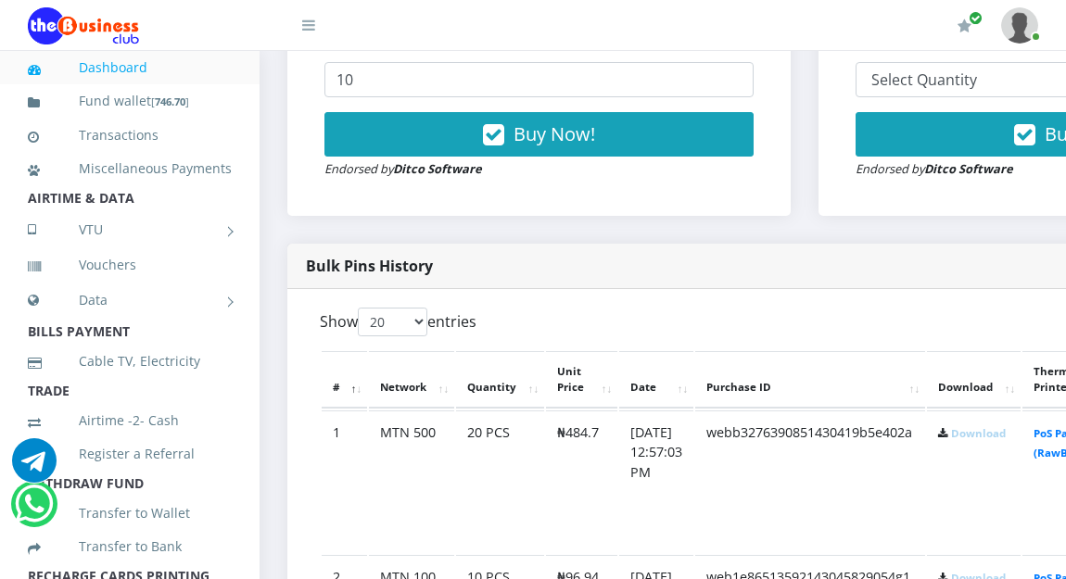
click at [1006, 432] on link "Download" at bounding box center [978, 433] width 55 height 14
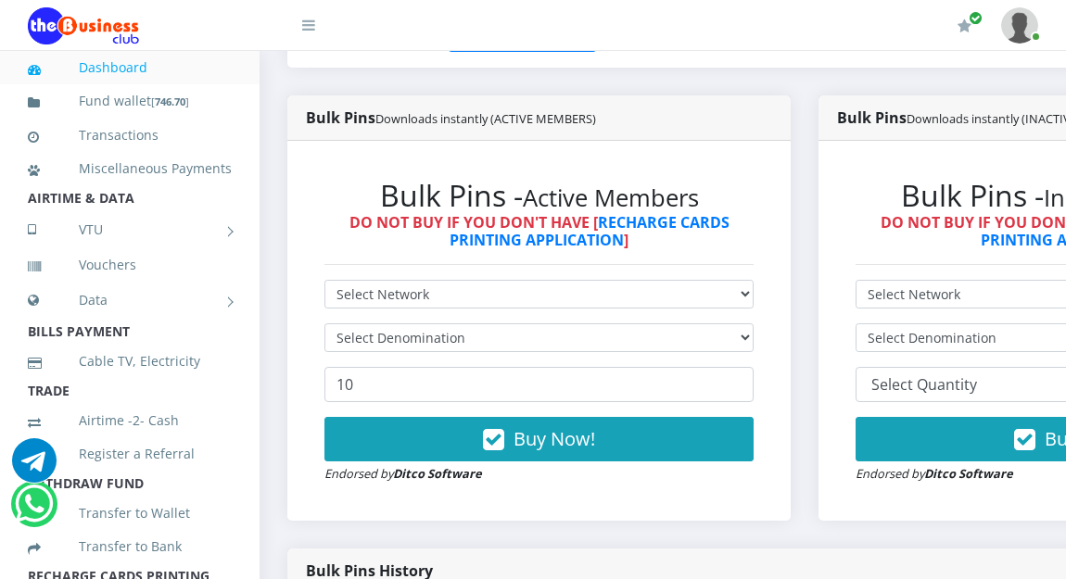
scroll to position [428, 0]
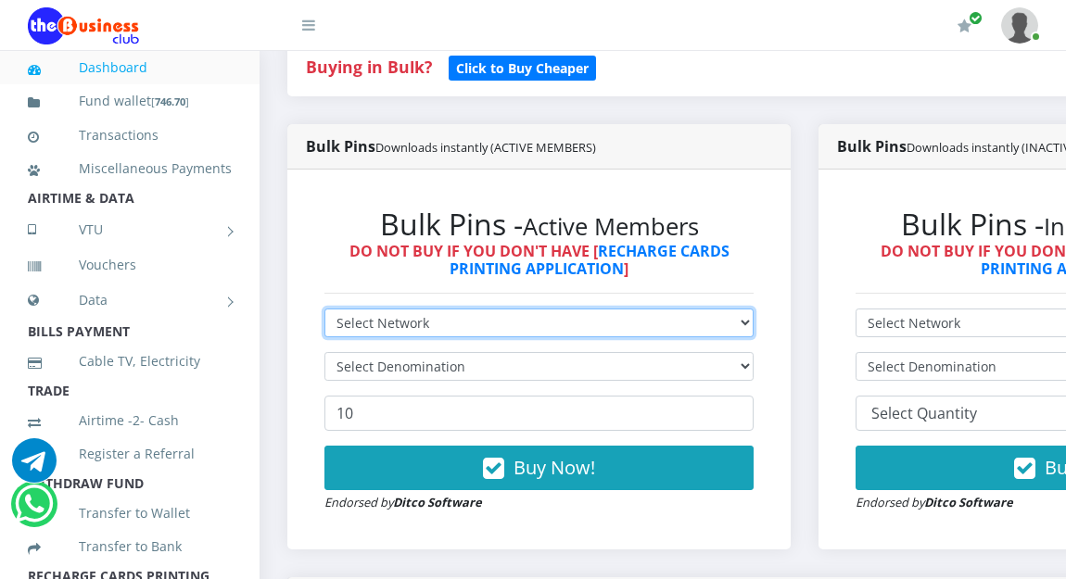
click at [386, 322] on select "Select Network MTN Globacom 9Mobile Airtel" at bounding box center [538, 323] width 429 height 29
select select "Airtel"
click at [324, 311] on select "Select Network MTN Globacom 9Mobile Airtel" at bounding box center [538, 323] width 429 height 29
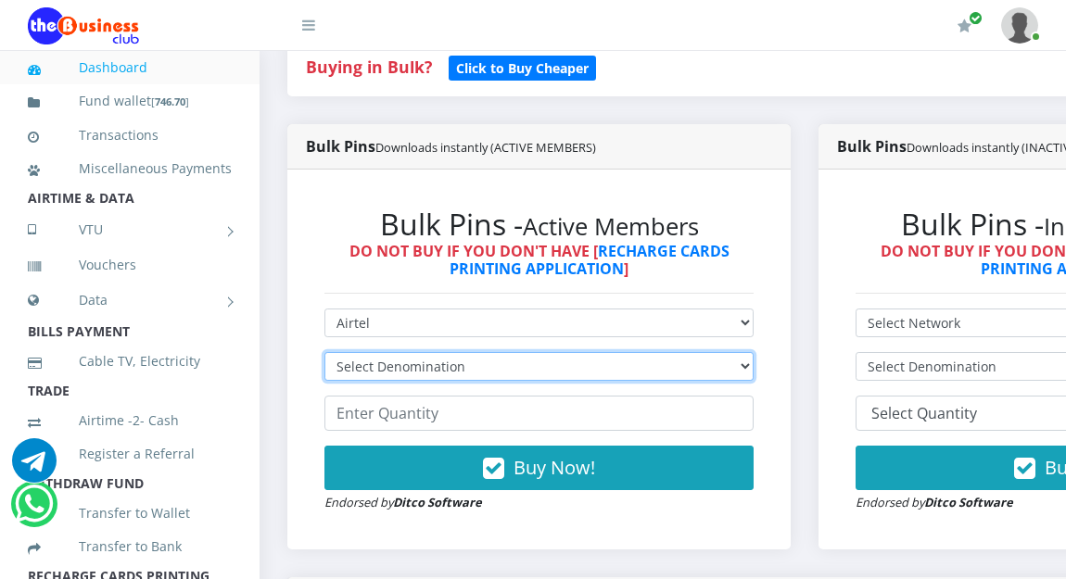
click at [399, 363] on select "Select Denomination Airtel NGN100 - ₦96.36 Airtel NGN200 - ₦192.72 Airtel NGN50…" at bounding box center [538, 366] width 429 height 29
